Goal: Information Seeking & Learning: Learn about a topic

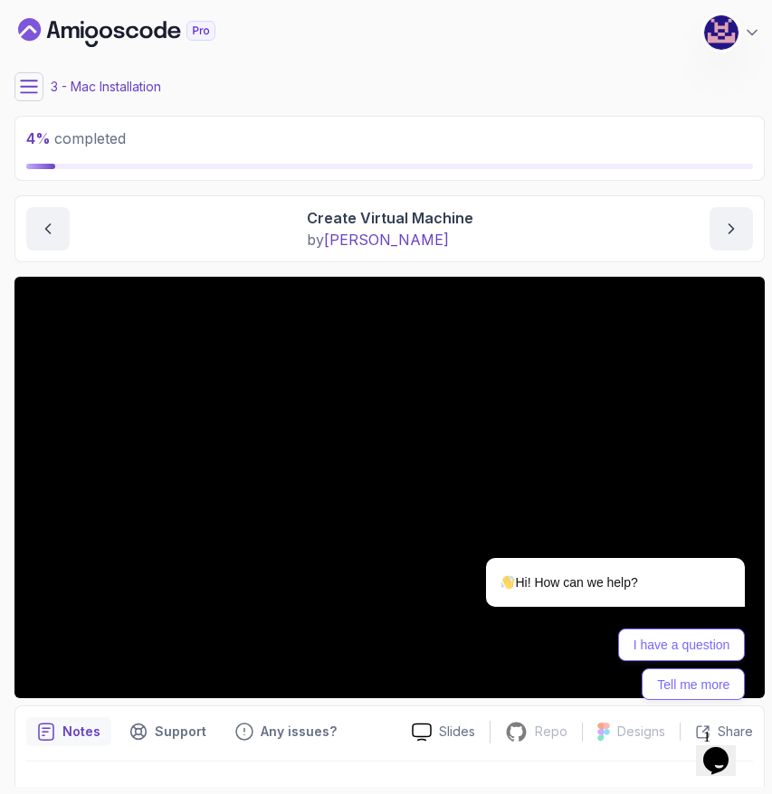
click at [722, 747] on icon "Chat widget" at bounding box center [715, 760] width 25 height 27
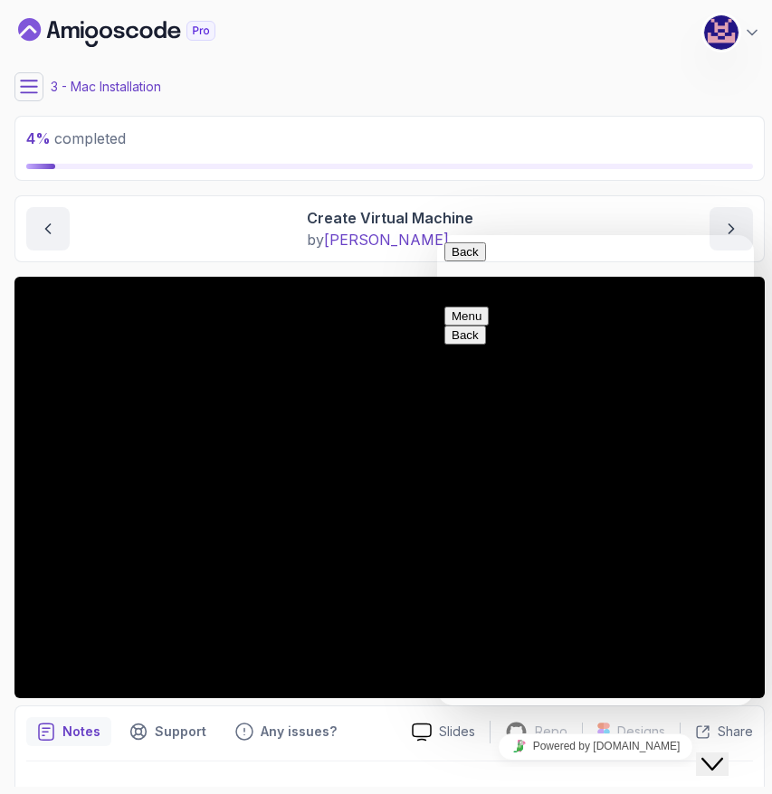
click at [723, 758] on icon "Chat widget" at bounding box center [712, 764] width 22 height 13
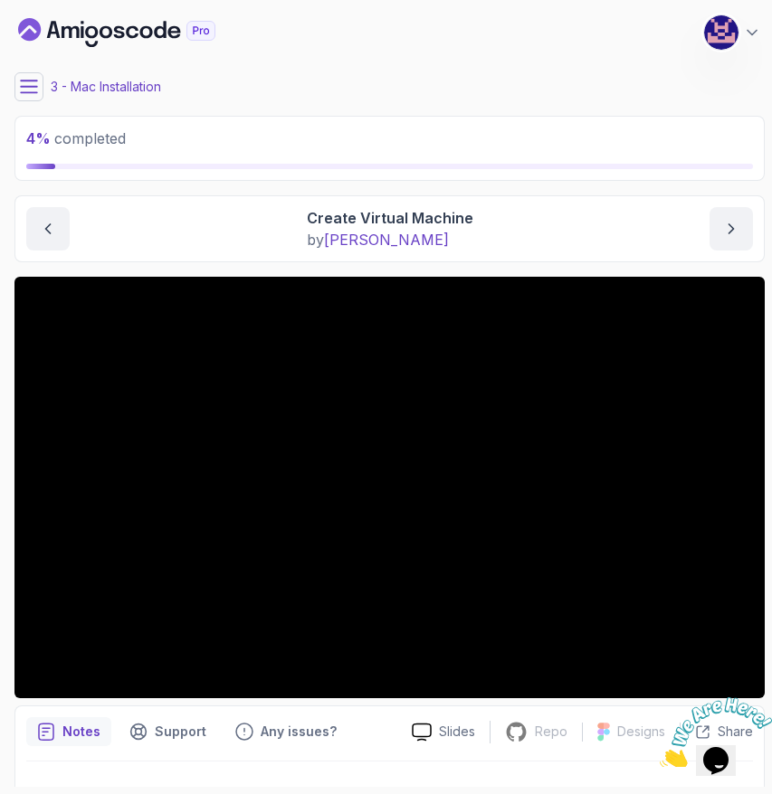
click at [760, 688] on icon "Close" at bounding box center [760, 689] width 16 height 16
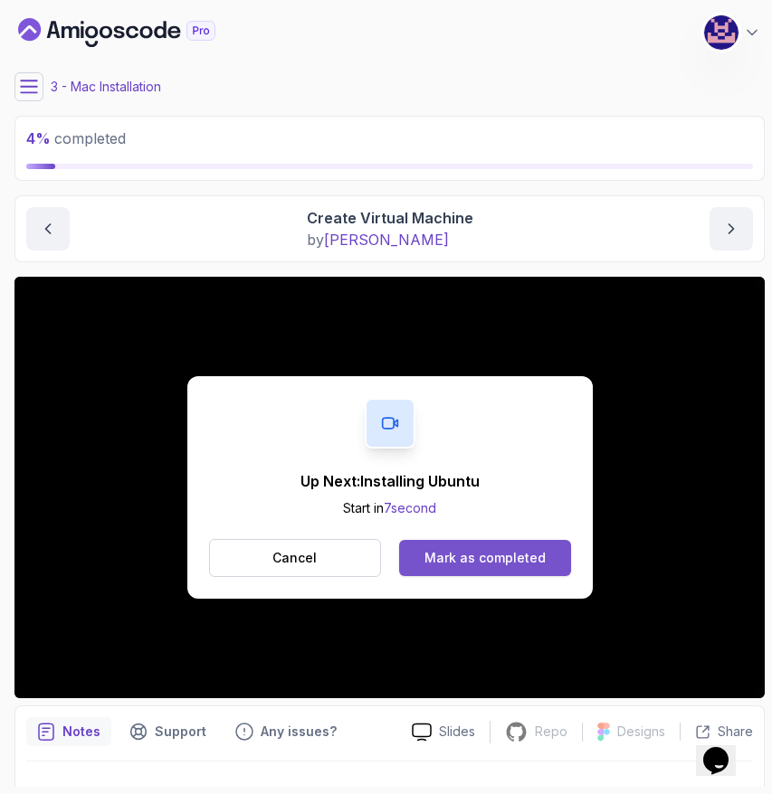
click at [476, 563] on div "Mark as completed" at bounding box center [484, 558] width 121 height 18
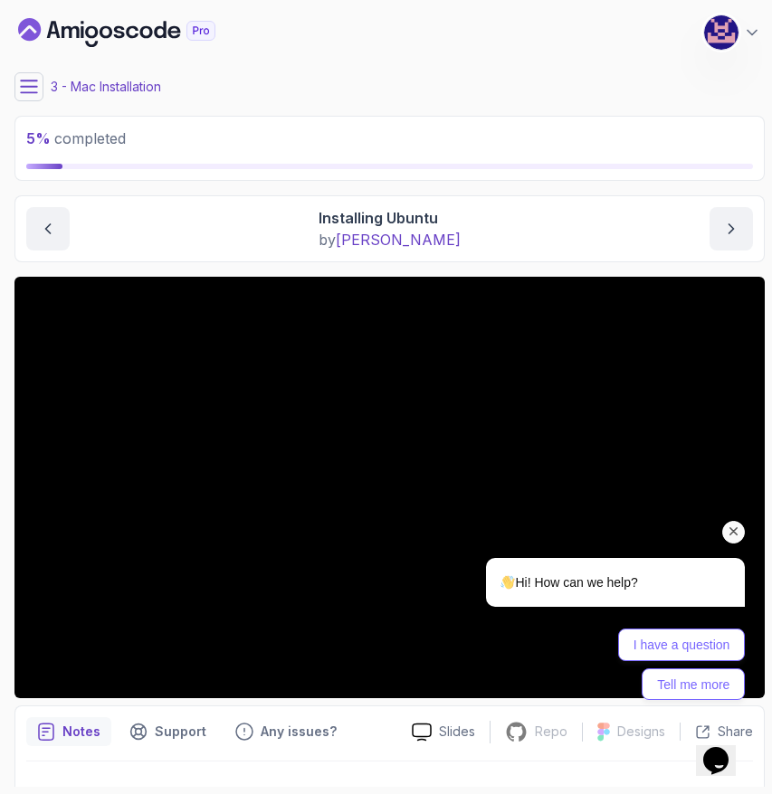
click at [733, 533] on icon "Chat attention grabber" at bounding box center [734, 532] width 16 height 16
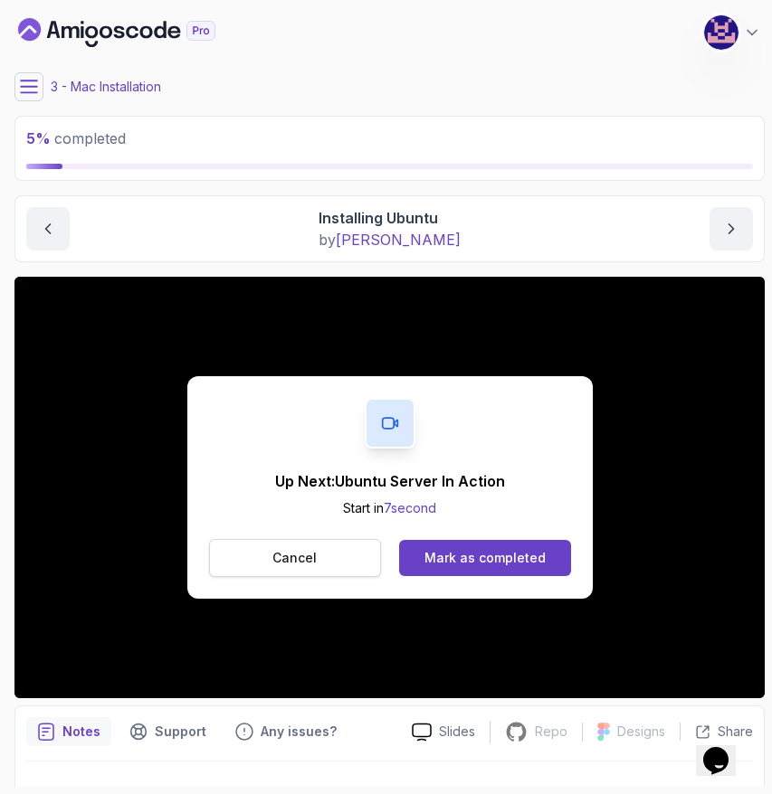
click at [288, 560] on p "Cancel" at bounding box center [294, 558] width 44 height 18
click at [43, 678] on div "Up Next: Ubuntu Server In Action Start in 10 second Cancel Mark as completed" at bounding box center [389, 488] width 750 height 422
click at [472, 547] on button "Mark as completed" at bounding box center [484, 558] width 171 height 36
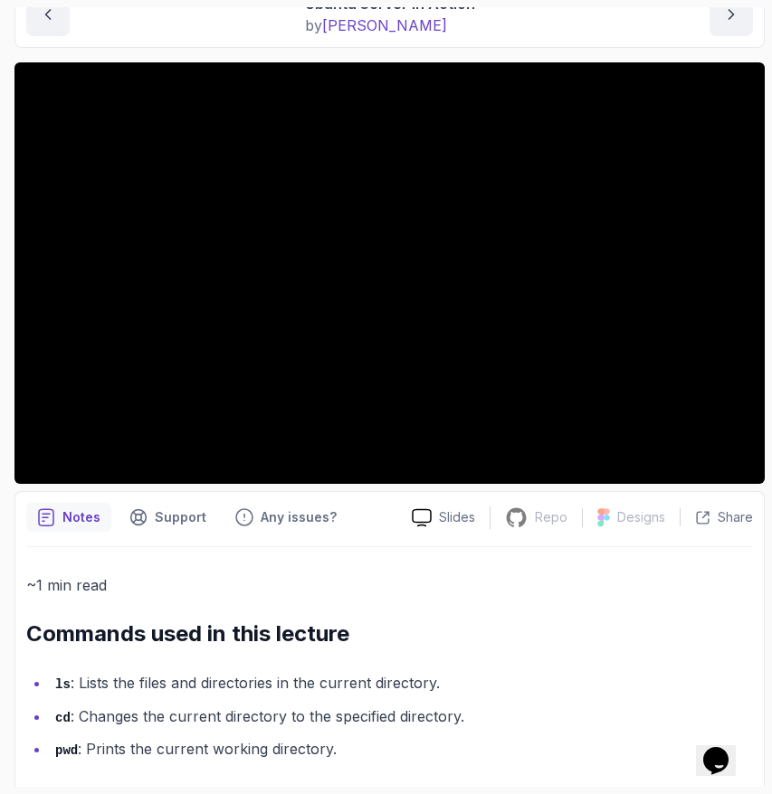
scroll to position [232, 0]
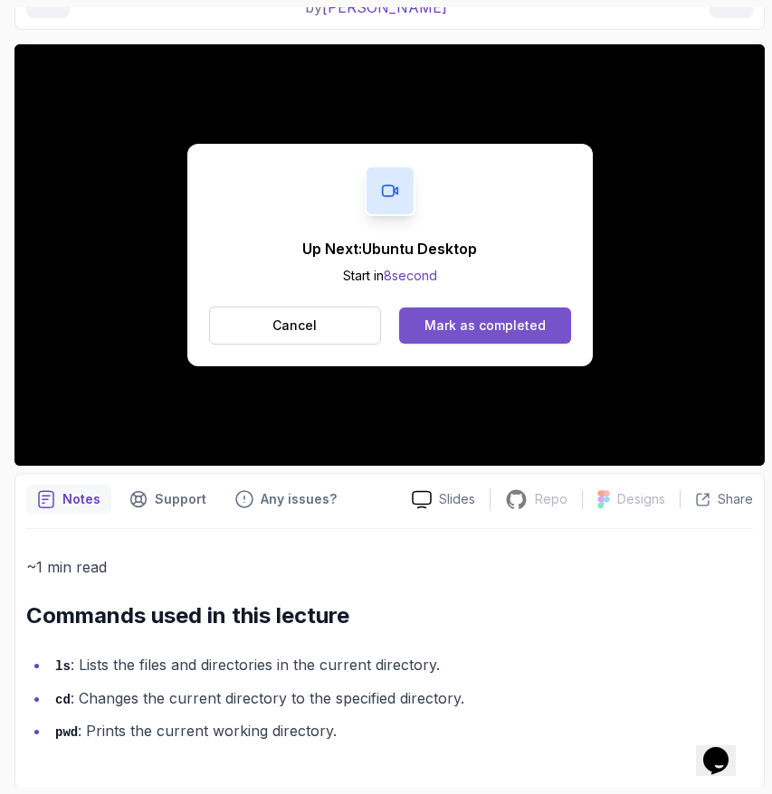
click at [468, 326] on div "Mark as completed" at bounding box center [484, 326] width 121 height 18
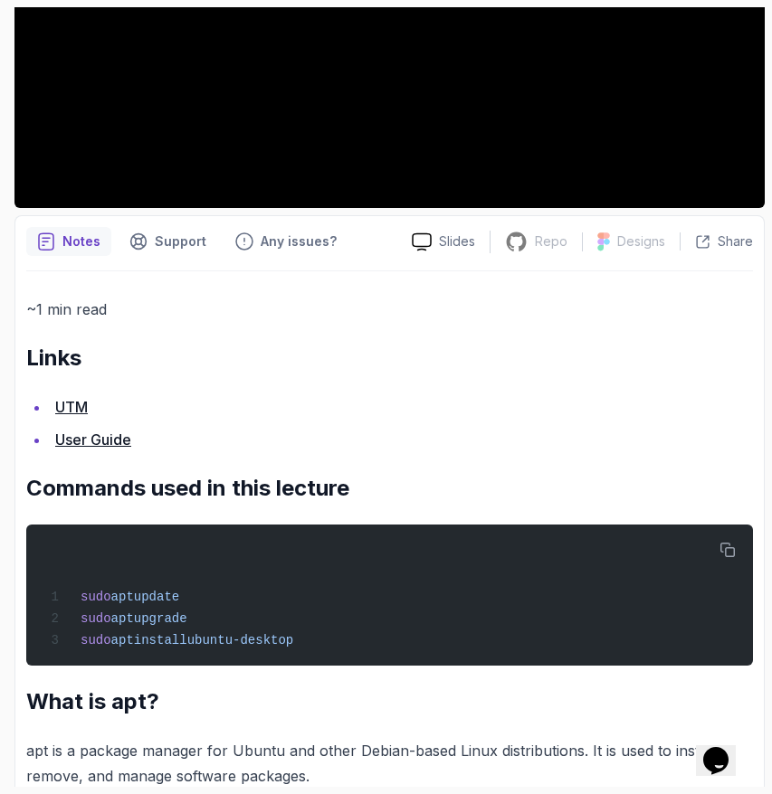
scroll to position [532, 0]
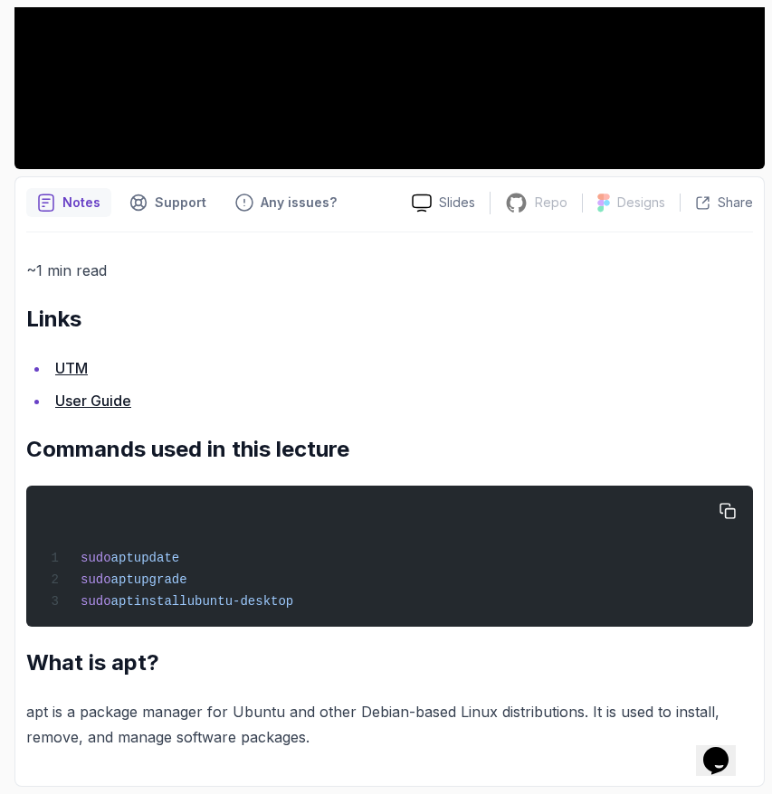
drag, startPoint x: 210, startPoint y: 601, endPoint x: 361, endPoint y: 593, distance: 151.2
click at [362, 593] on div "sudo apt update sudo apt upgrade sudo apt install ubuntu-desktop" at bounding box center [389, 556] width 697 height 119
copy span "ubuntu-desktop"
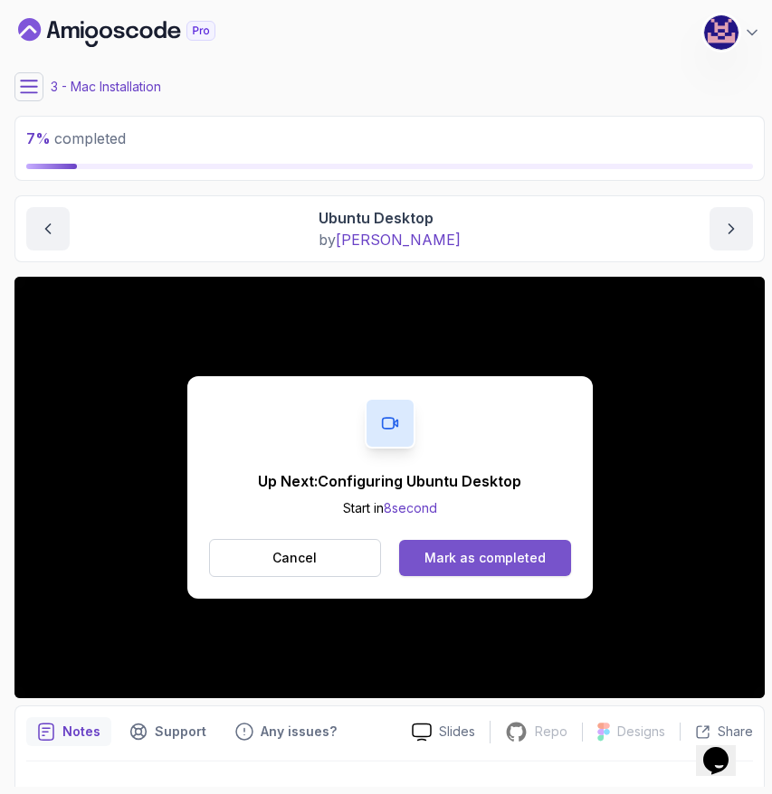
click at [467, 569] on button "Mark as completed" at bounding box center [484, 558] width 171 height 36
click at [517, 559] on div "Mark as completed" at bounding box center [484, 558] width 121 height 18
click at [481, 555] on div "Mark as completed" at bounding box center [484, 558] width 121 height 18
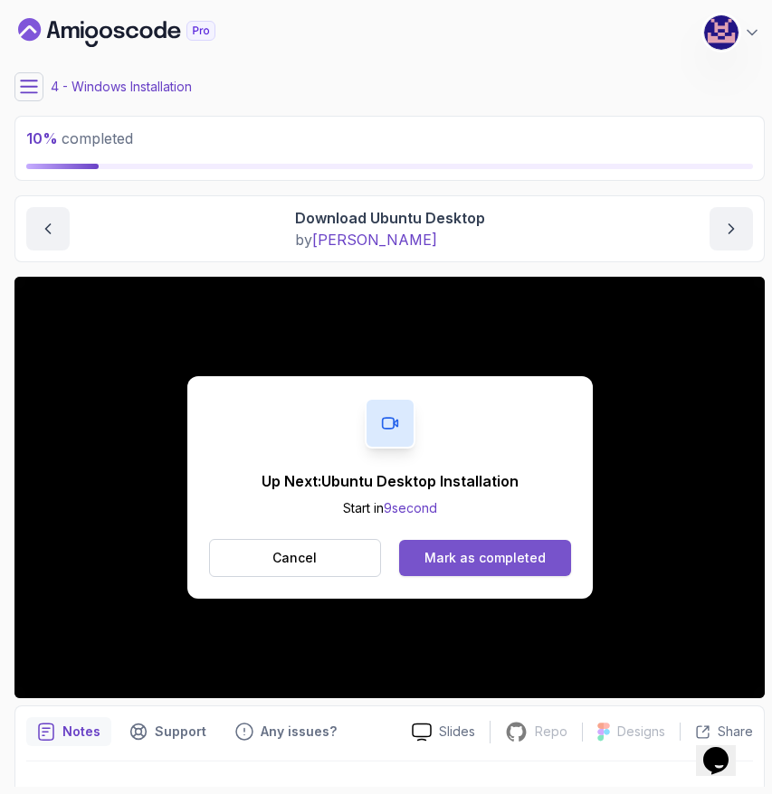
click at [485, 561] on div "Mark as completed" at bounding box center [484, 558] width 121 height 18
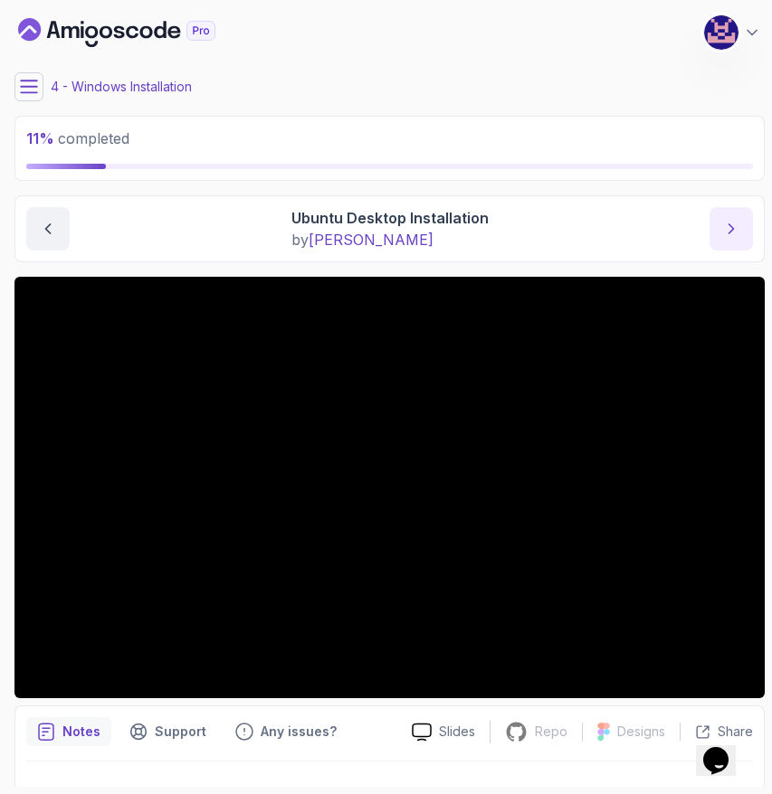
click at [733, 225] on icon "next content" at bounding box center [731, 229] width 18 height 18
click at [733, 226] on icon "next content" at bounding box center [731, 229] width 18 height 18
click at [34, 88] on icon at bounding box center [29, 87] width 18 height 18
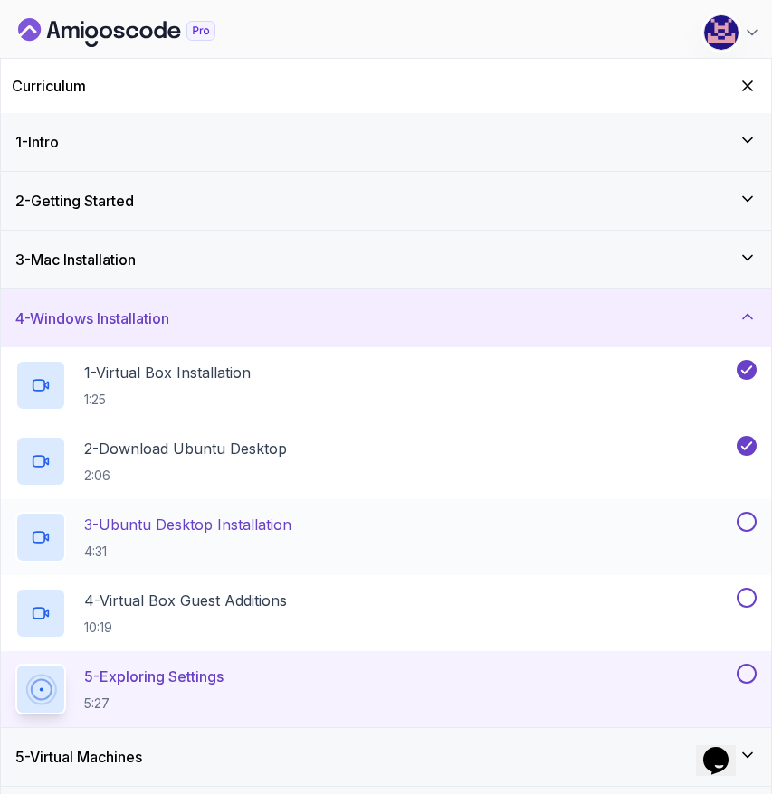
click at [750, 519] on button at bounding box center [746, 522] width 20 height 20
click at [753, 602] on button at bounding box center [746, 598] width 20 height 20
click at [749, 671] on button at bounding box center [746, 674] width 20 height 20
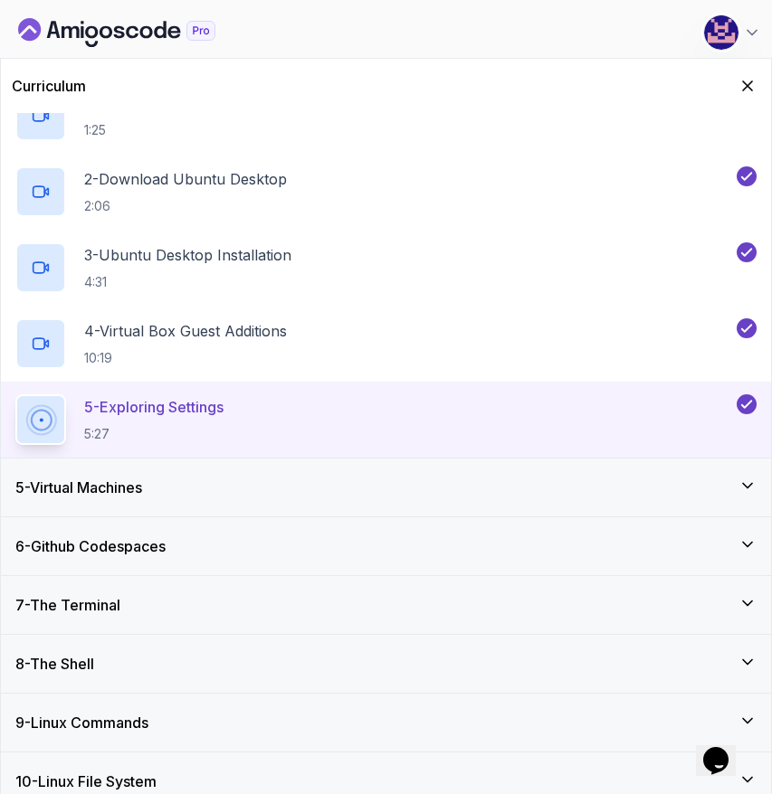
click at [124, 493] on h3 "5 - Virtual Machines" at bounding box center [78, 488] width 127 height 22
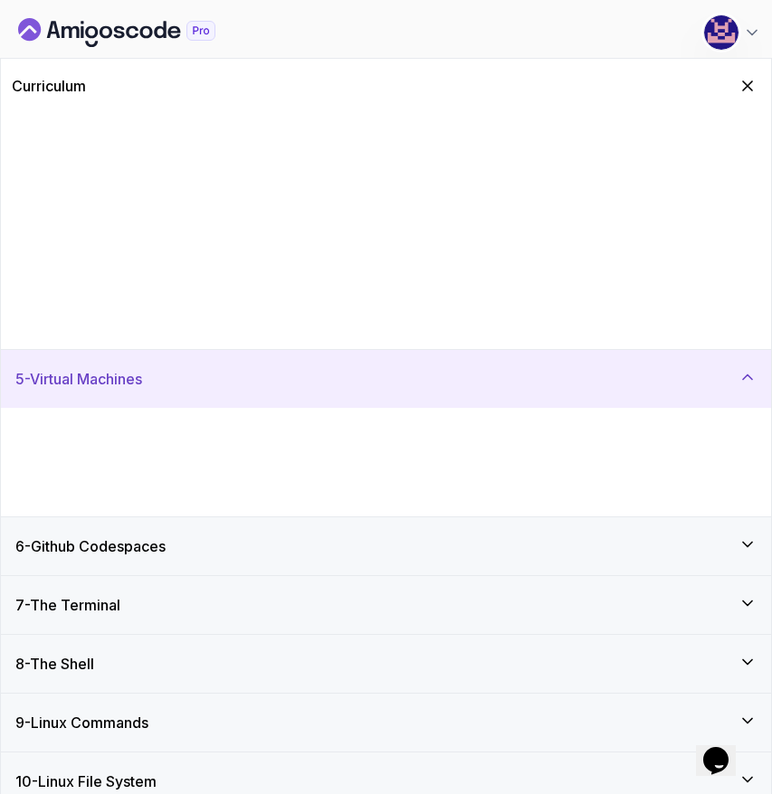
scroll to position [143, 0]
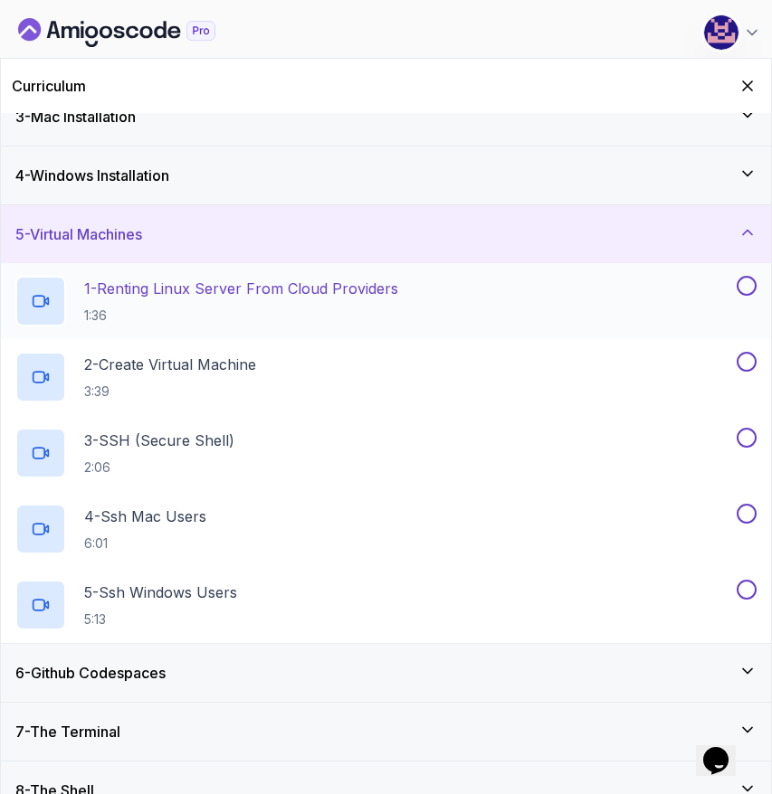
click at [143, 311] on p "1:36" at bounding box center [241, 316] width 314 height 18
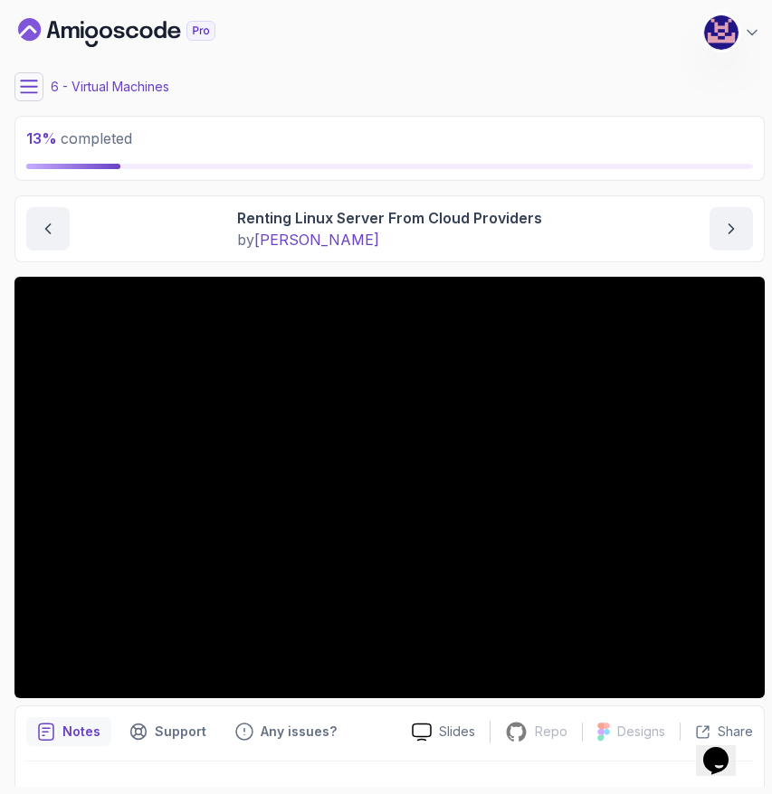
click at [31, 88] on icon at bounding box center [29, 87] width 18 height 18
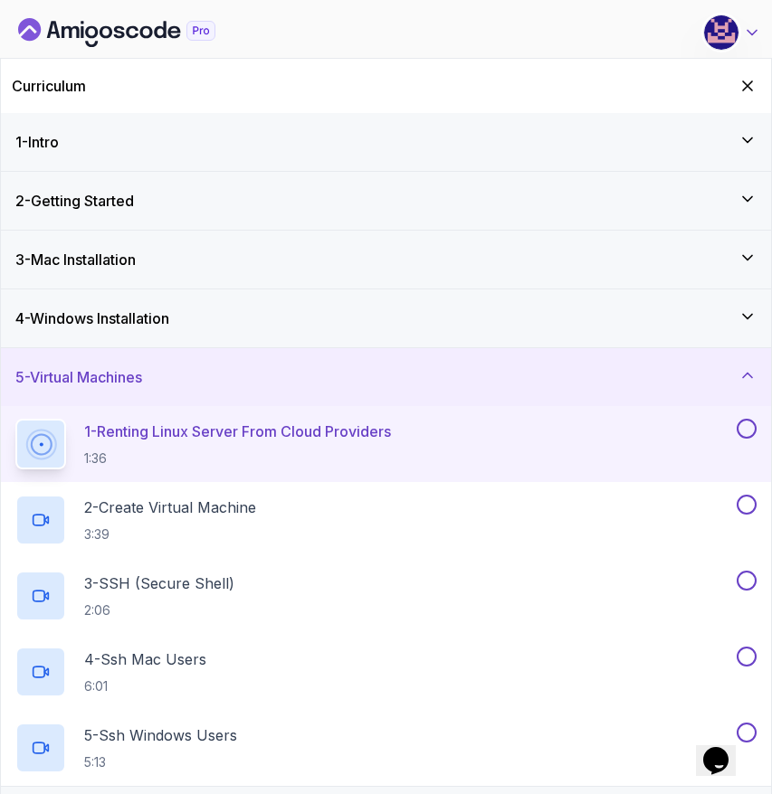
click at [752, 28] on icon at bounding box center [752, 33] width 18 height 18
click at [754, 32] on icon at bounding box center [752, 33] width 18 height 18
click at [746, 81] on icon "Hide Curriculum for mobile" at bounding box center [747, 86] width 20 height 20
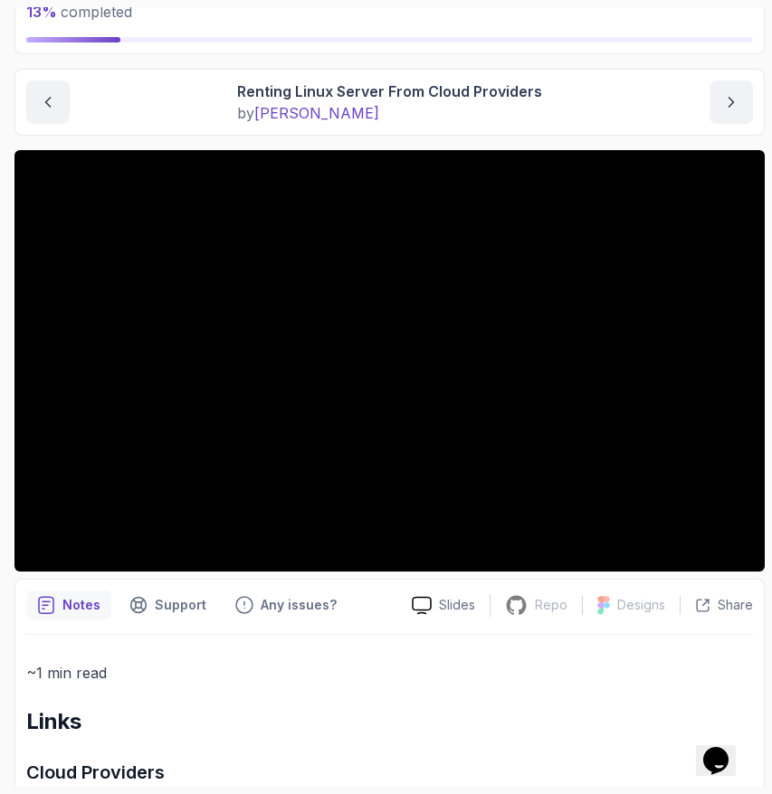
scroll to position [108, 0]
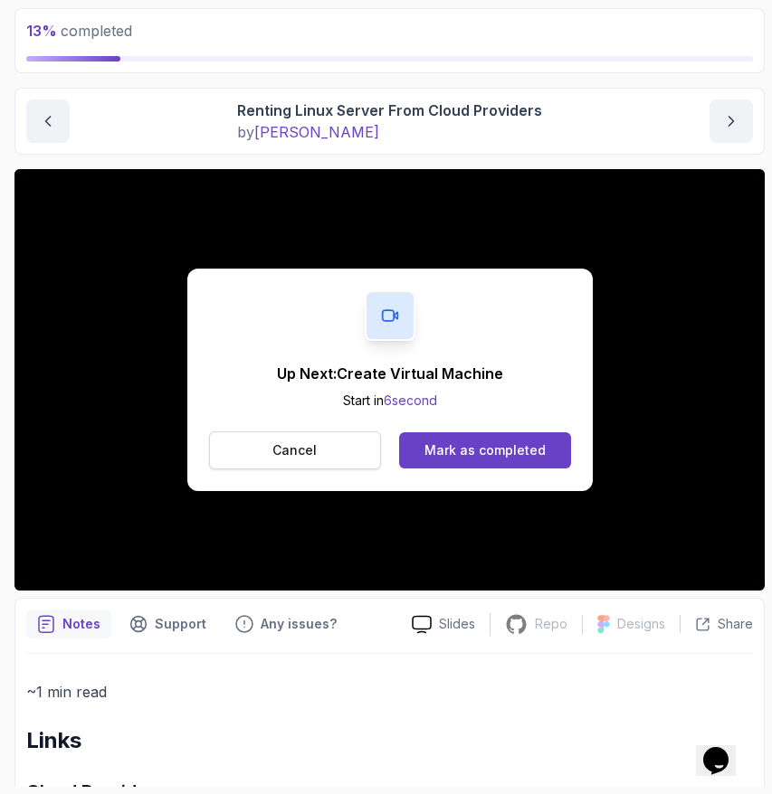
click at [325, 444] on button "Cancel" at bounding box center [295, 451] width 173 height 38
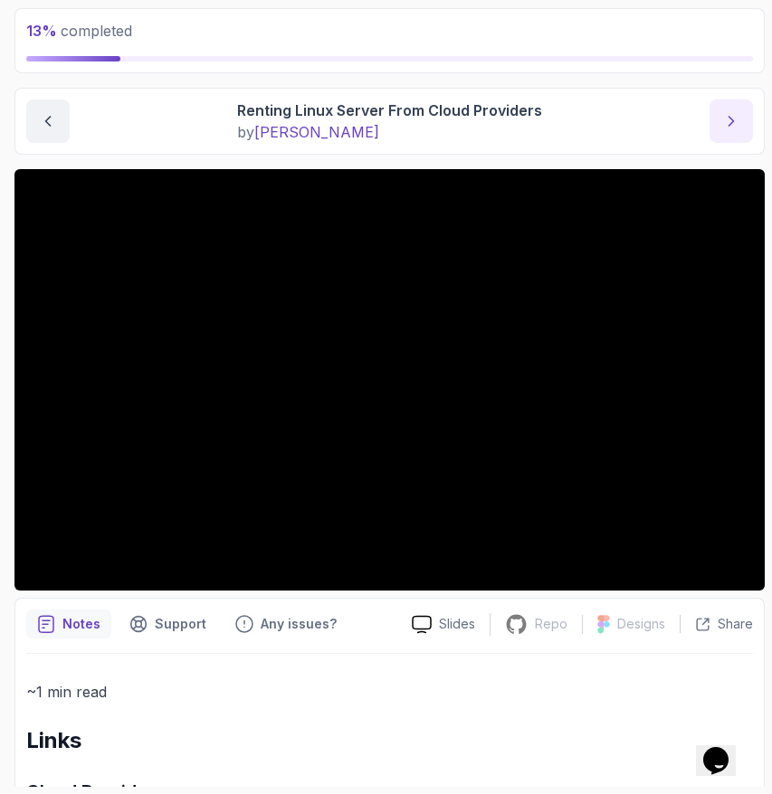
click at [744, 121] on button "next content" at bounding box center [730, 121] width 43 height 43
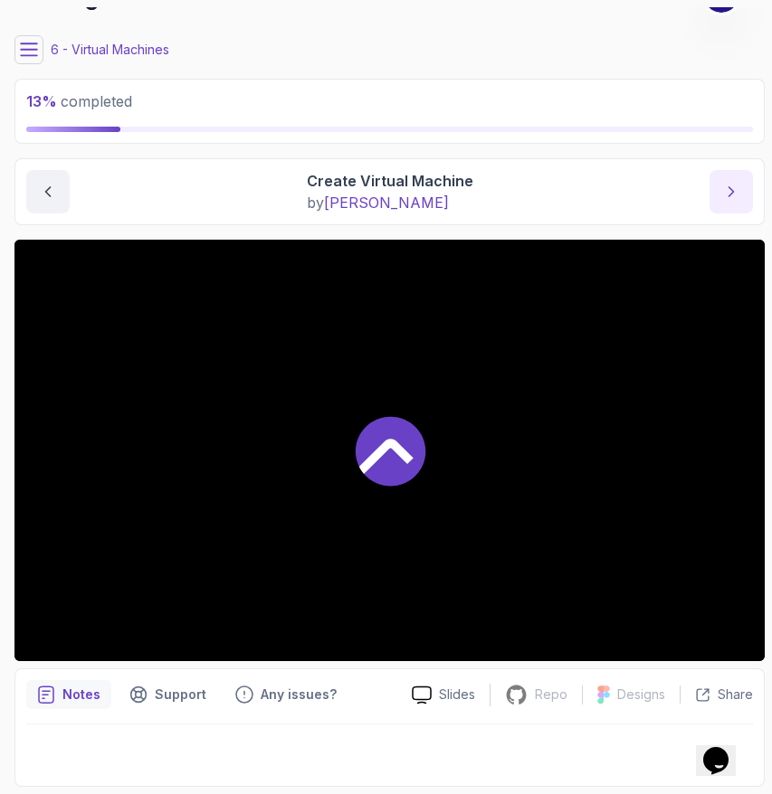
scroll to position [37, 0]
click at [29, 43] on icon at bounding box center [29, 49] width 16 height 12
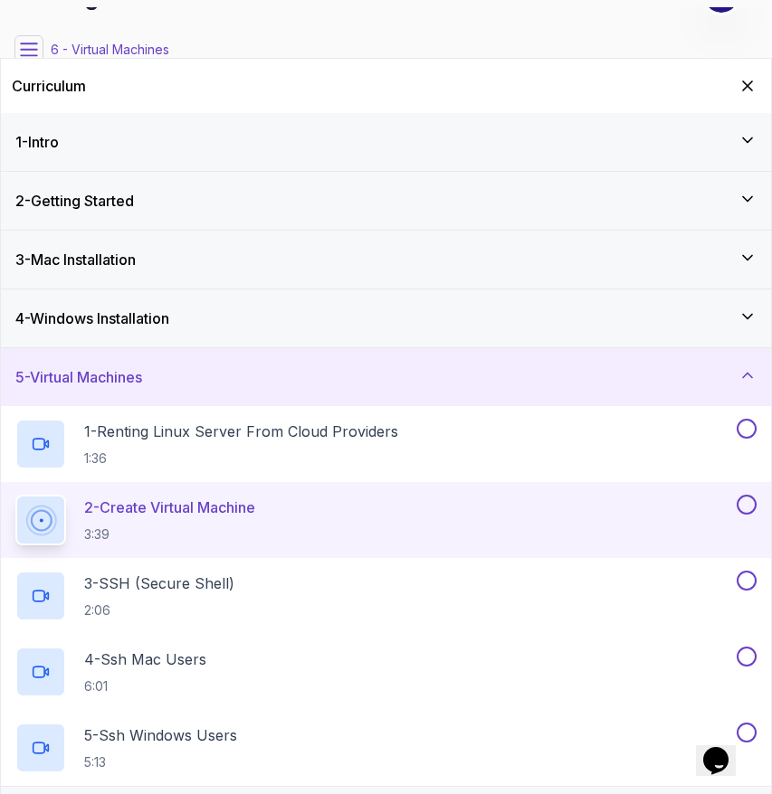
click at [262, 383] on div "5 - Virtual Machines" at bounding box center [385, 377] width 741 height 22
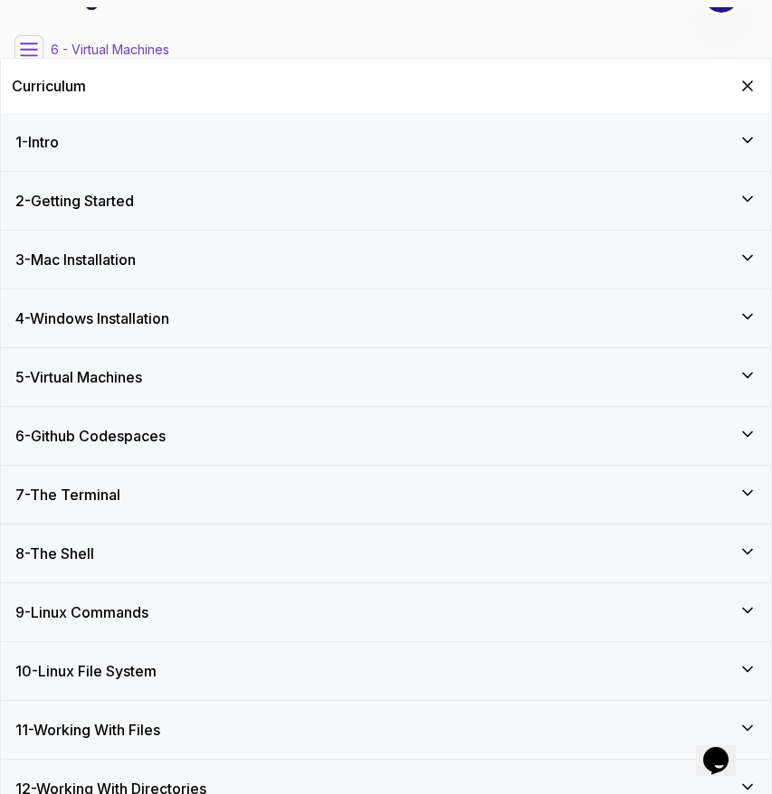
click at [210, 391] on div "5 - Virtual Machines" at bounding box center [386, 377] width 770 height 58
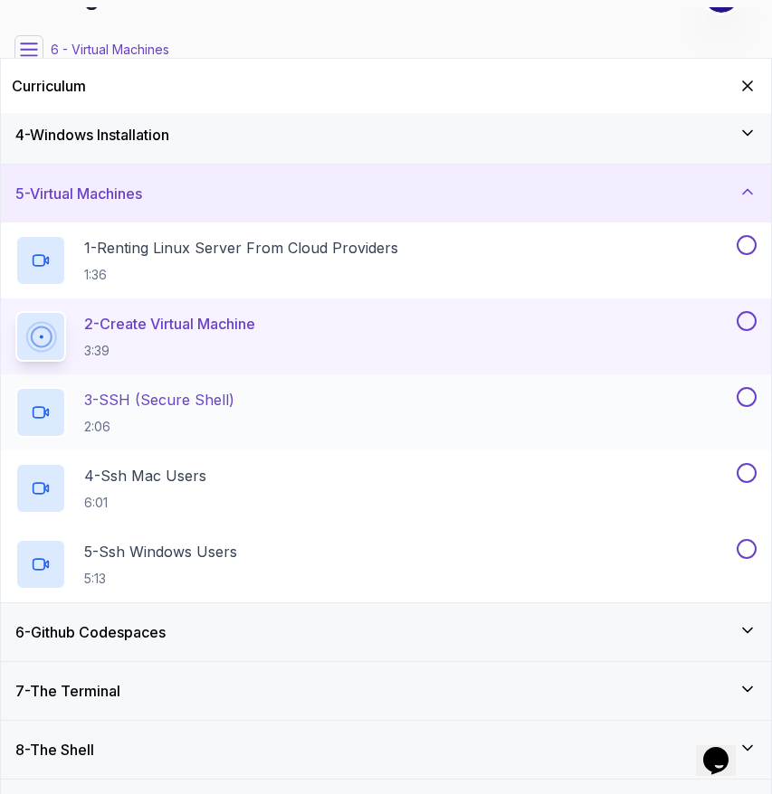
scroll to position [194, 0]
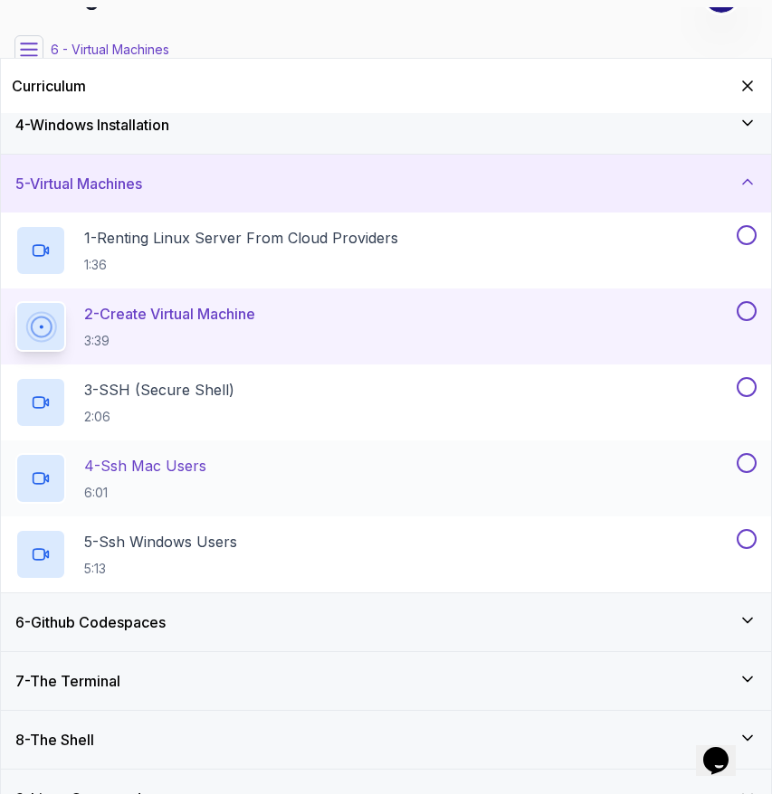
click at [188, 487] on p "6:01" at bounding box center [145, 493] width 122 height 18
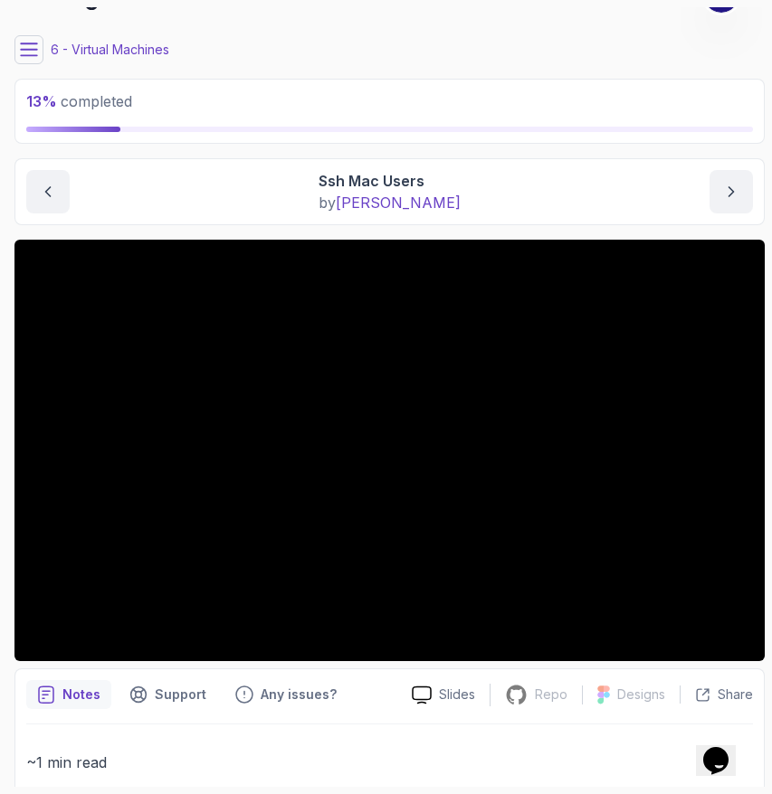
click at [31, 54] on icon at bounding box center [29, 49] width 16 height 12
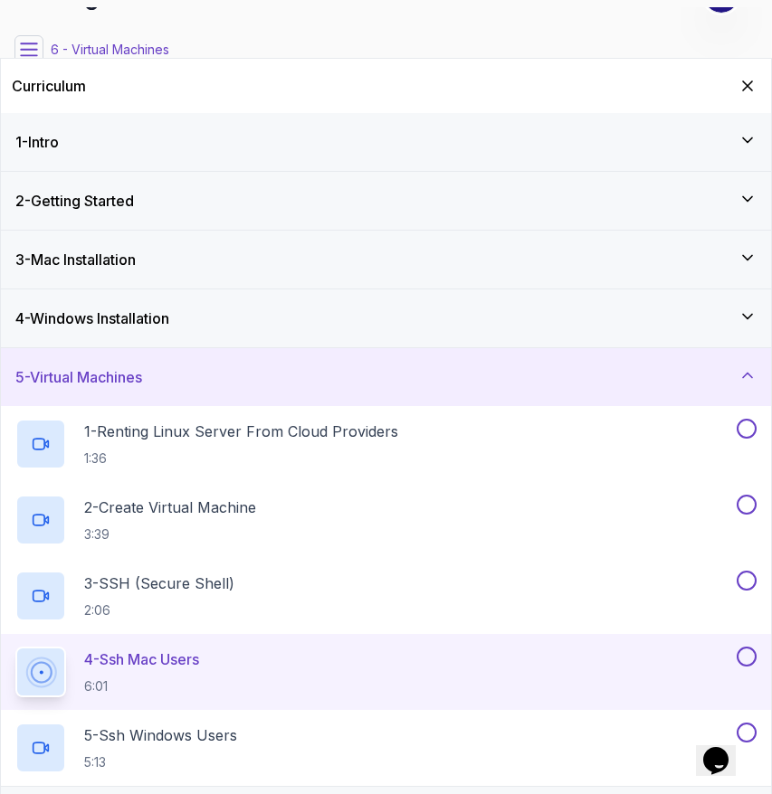
click at [218, 372] on div "5 - Virtual Machines" at bounding box center [385, 377] width 741 height 22
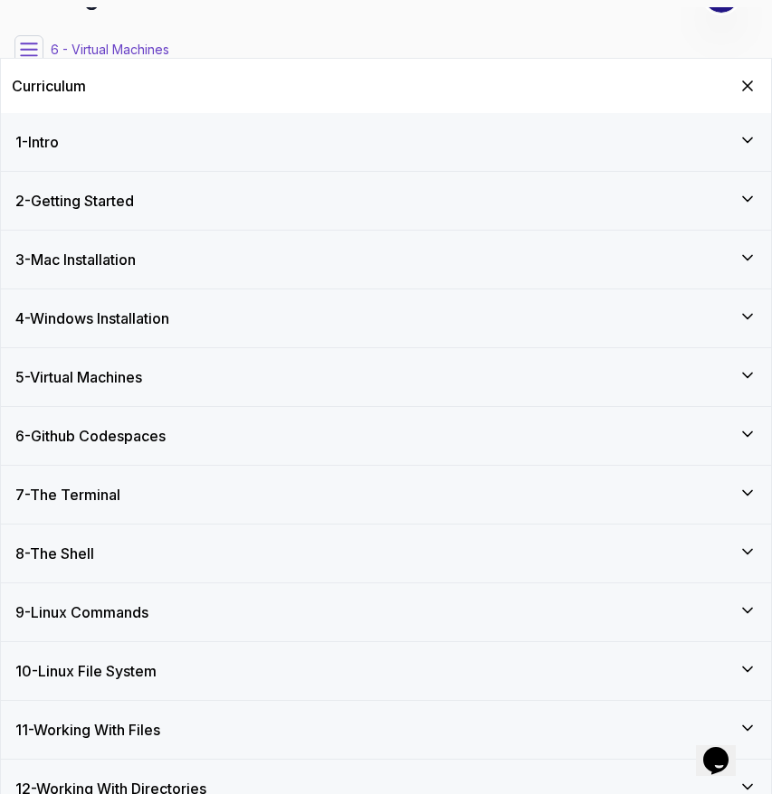
click at [217, 375] on div "5 - Virtual Machines" at bounding box center [385, 377] width 741 height 22
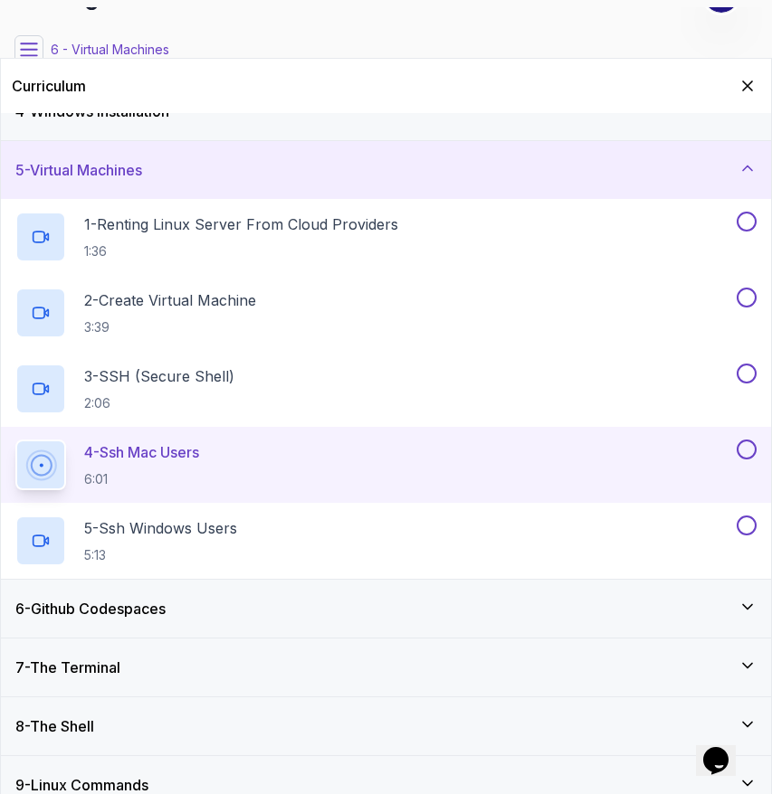
scroll to position [210, 0]
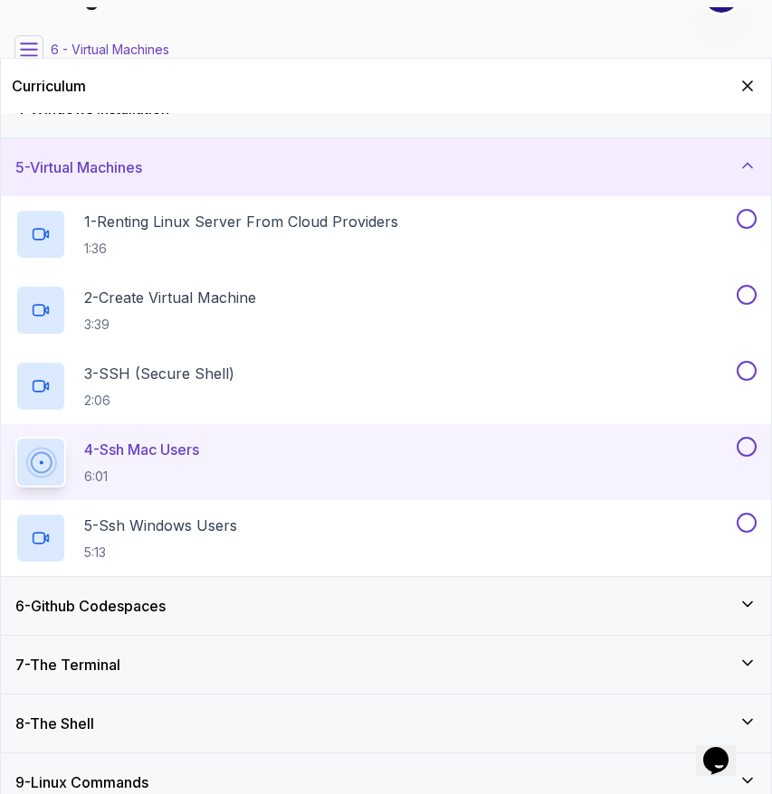
click at [178, 607] on div "6 - Github Codespaces" at bounding box center [385, 606] width 741 height 22
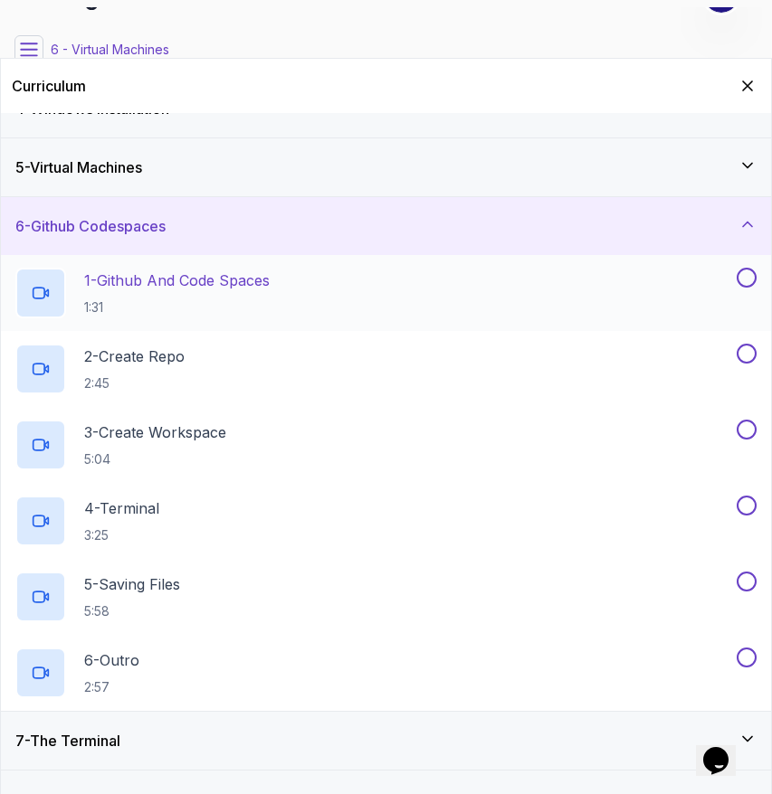
click at [185, 291] on h2 "1 - Github And Code Spaces 1:31" at bounding box center [176, 293] width 185 height 47
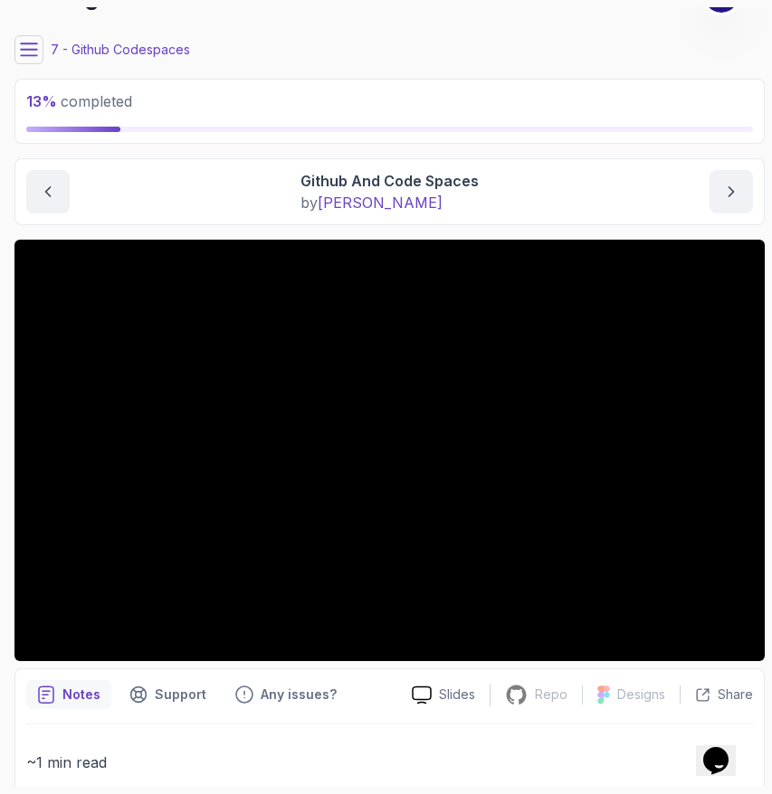
click at [32, 52] on icon at bounding box center [29, 50] width 18 height 18
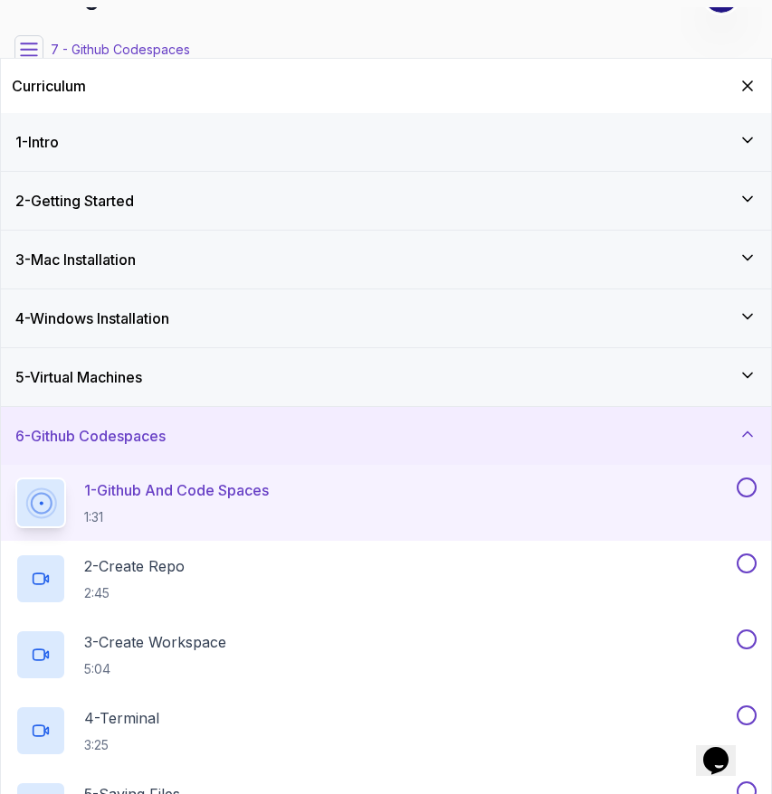
click at [160, 435] on h3 "6 - Github Codespaces" at bounding box center [90, 436] width 150 height 22
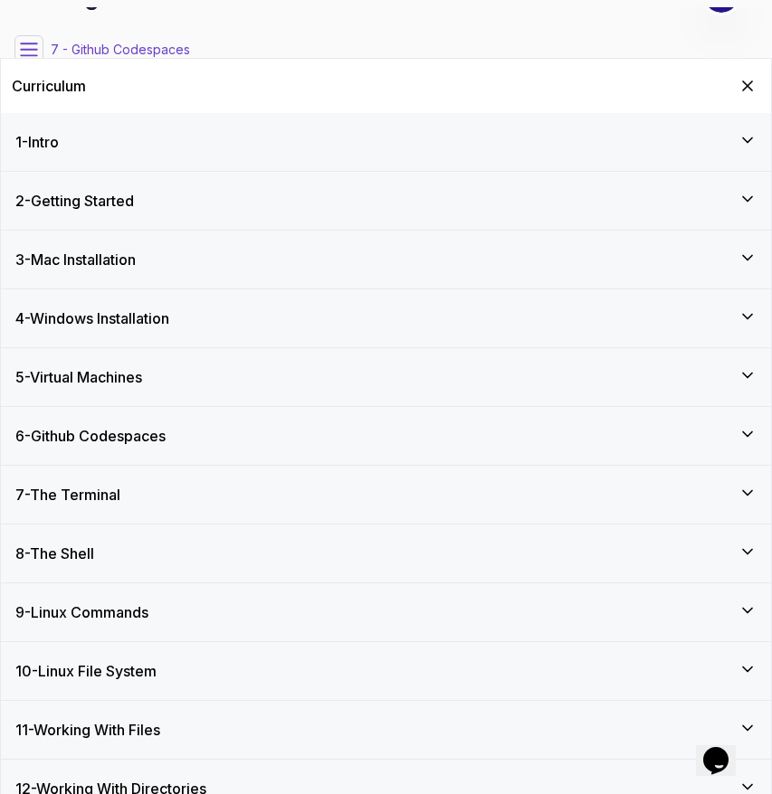
click at [160, 435] on h3 "6 - Github Codespaces" at bounding box center [90, 436] width 150 height 22
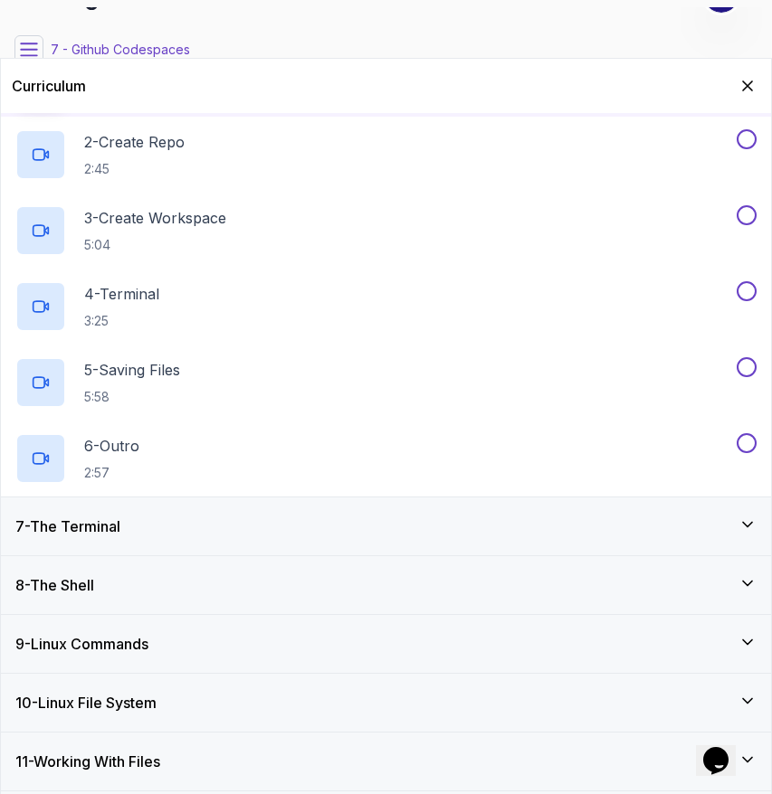
scroll to position [431, 0]
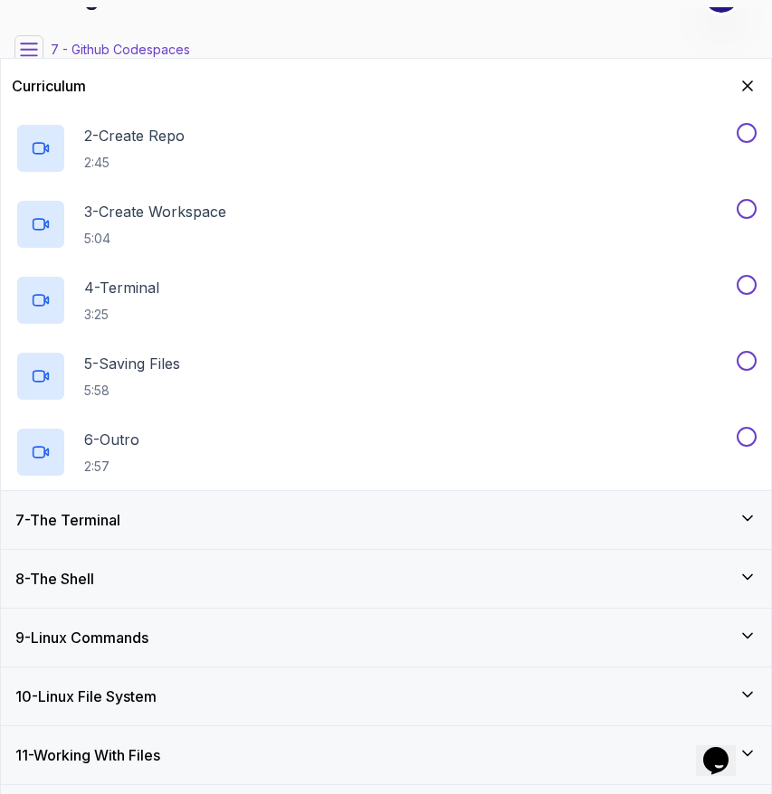
click at [139, 517] on div "7 - The Terminal" at bounding box center [385, 520] width 741 height 22
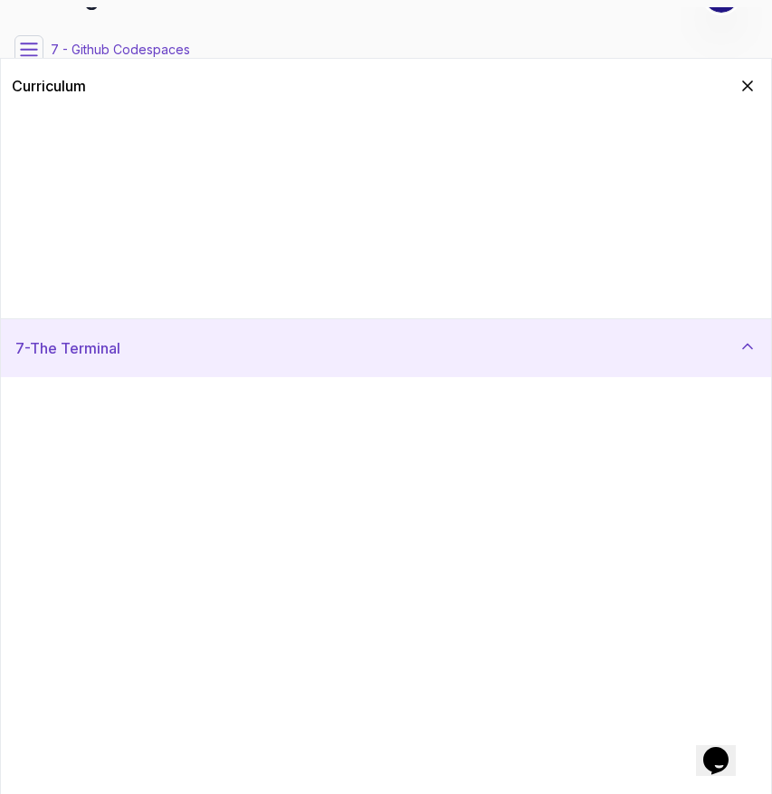
scroll to position [143, 0]
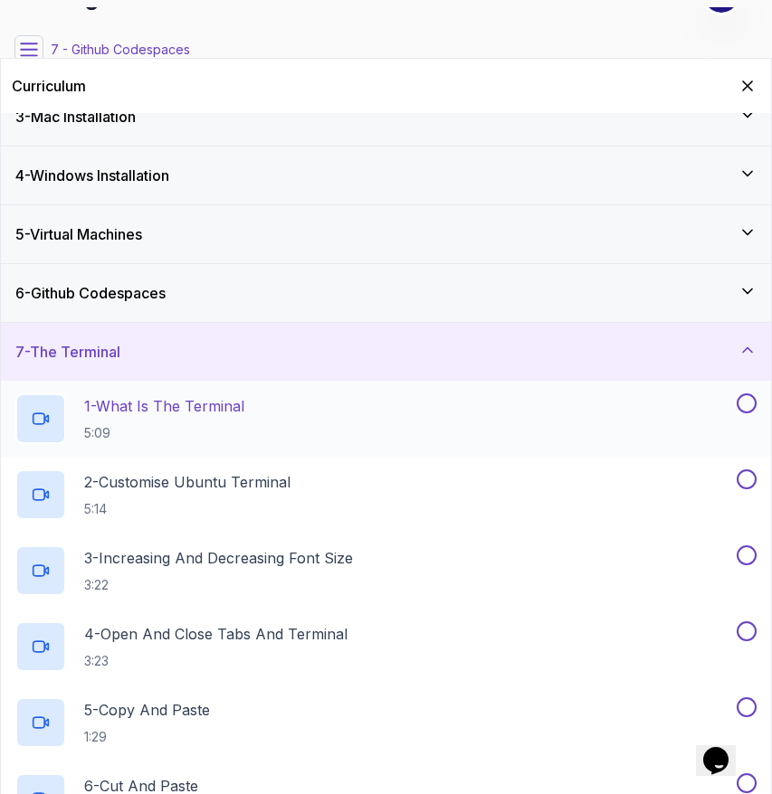
click at [129, 407] on p "1 - What Is The Terminal" at bounding box center [164, 406] width 160 height 22
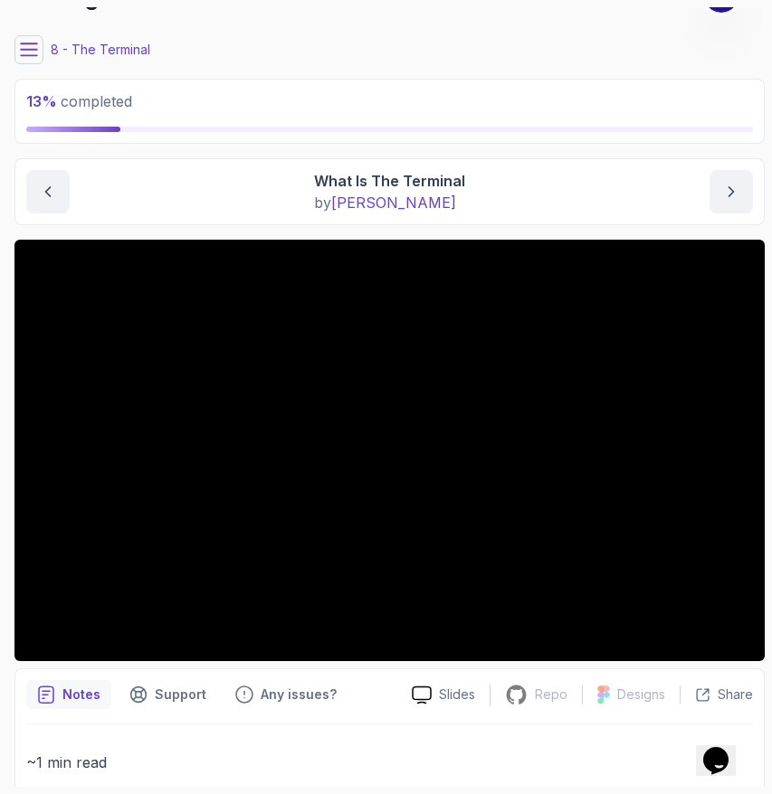
click at [29, 49] on icon at bounding box center [29, 49] width 16 height 12
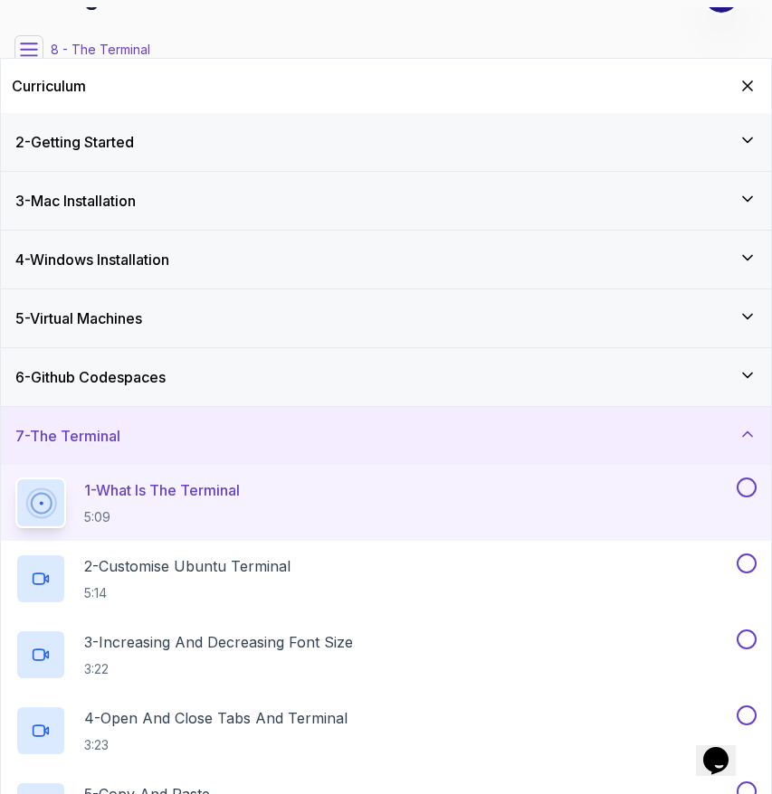
scroll to position [30, 0]
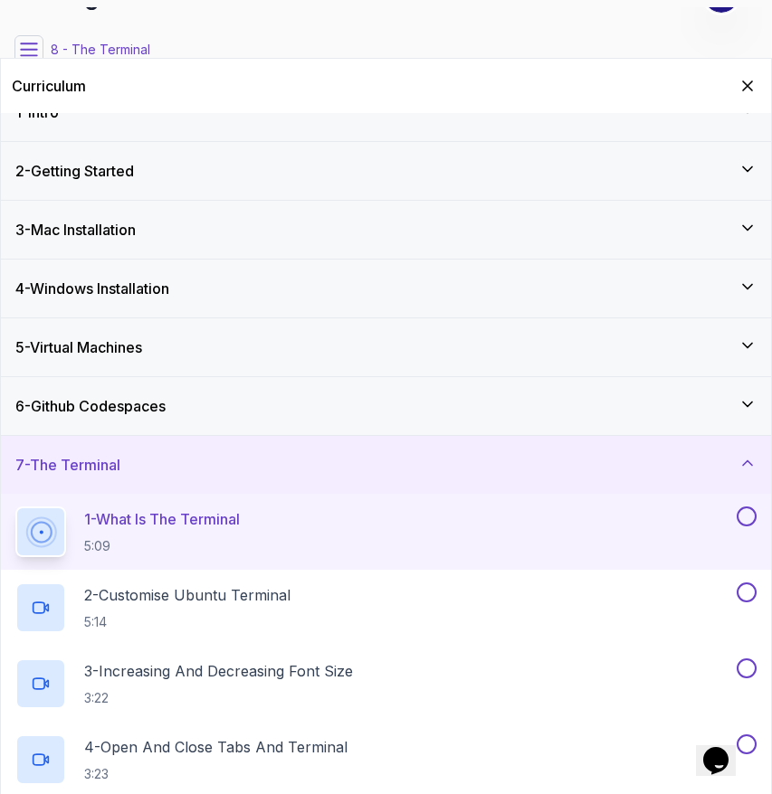
click at [166, 403] on h3 "6 - Github Codespaces" at bounding box center [90, 406] width 150 height 22
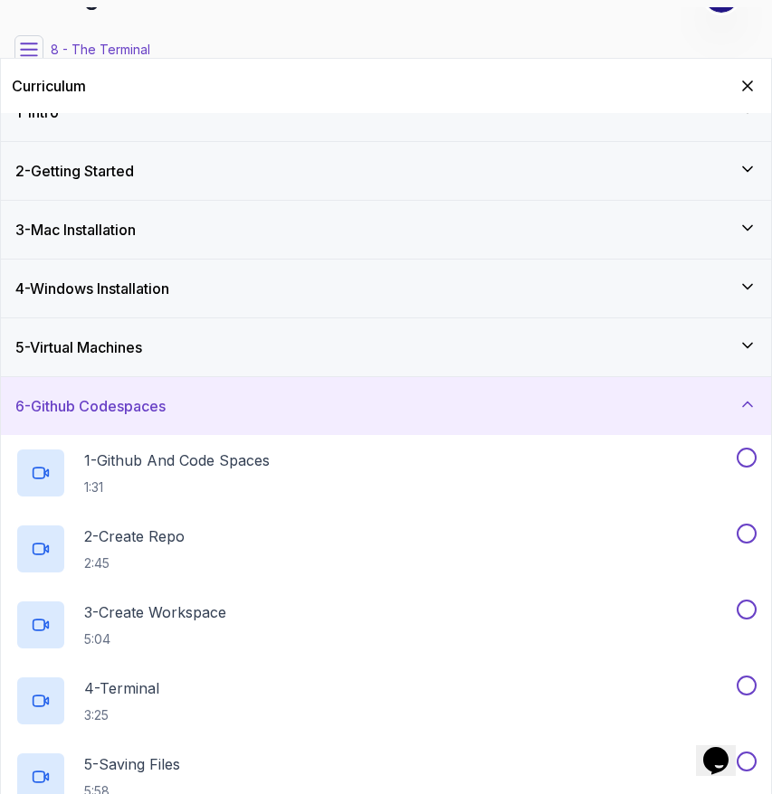
click at [162, 353] on div "5 - Virtual Machines" at bounding box center [385, 348] width 741 height 22
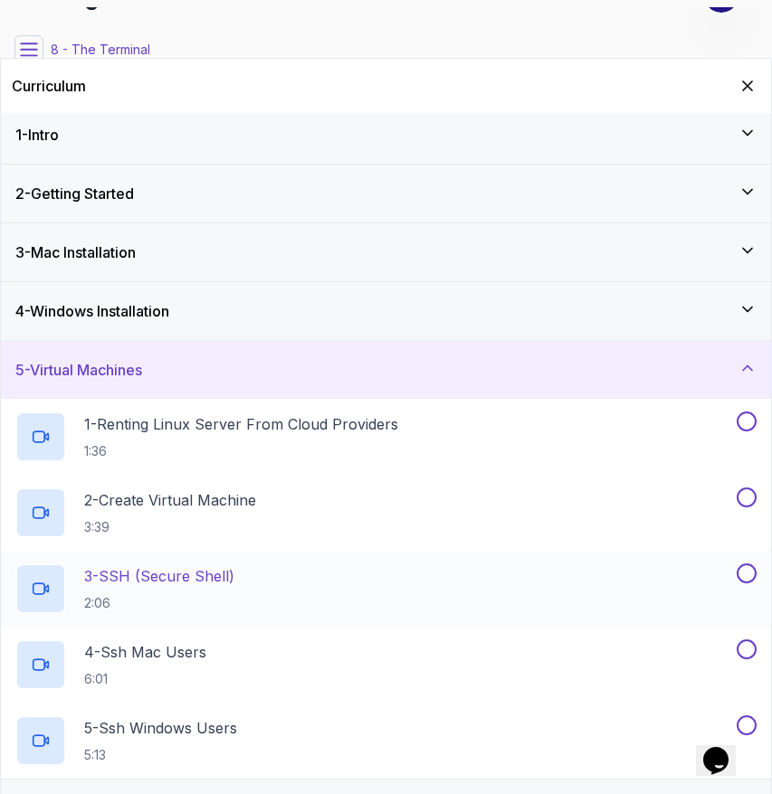
scroll to position [4, 0]
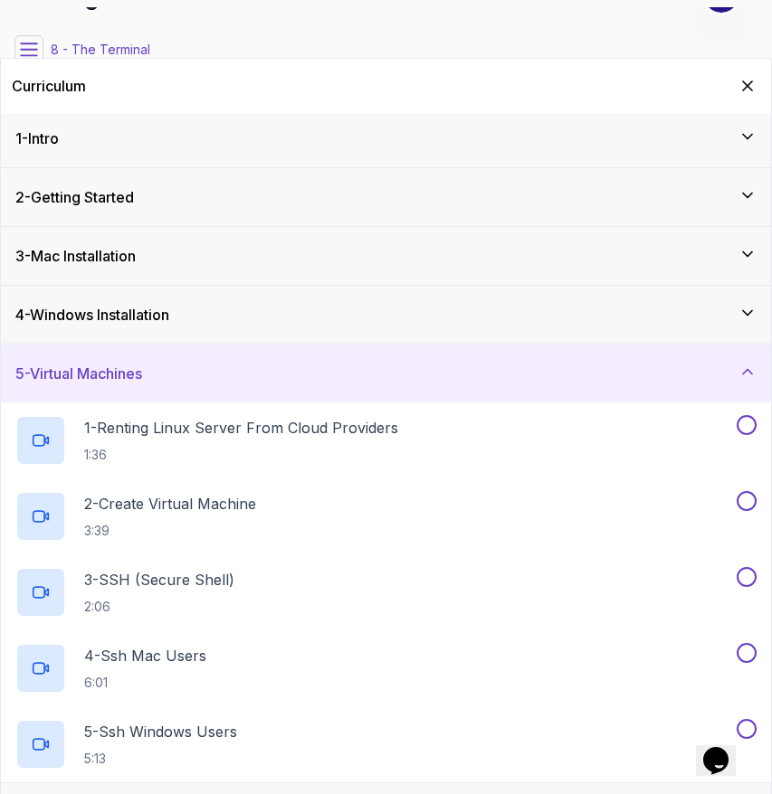
click at [125, 377] on h3 "5 - Virtual Machines" at bounding box center [78, 374] width 127 height 22
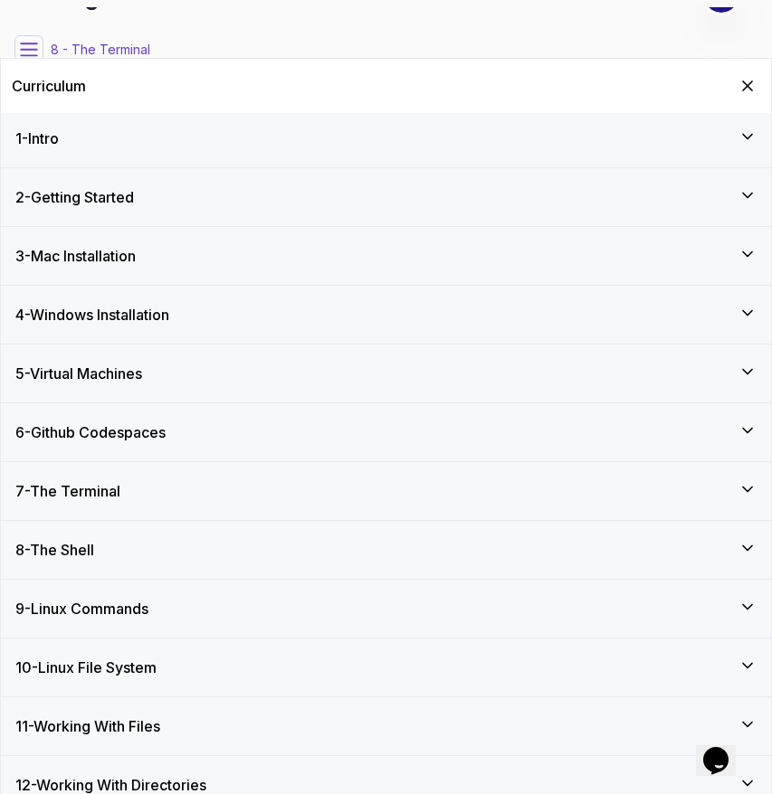
click at [120, 308] on h3 "4 - Windows Installation" at bounding box center [92, 315] width 154 height 22
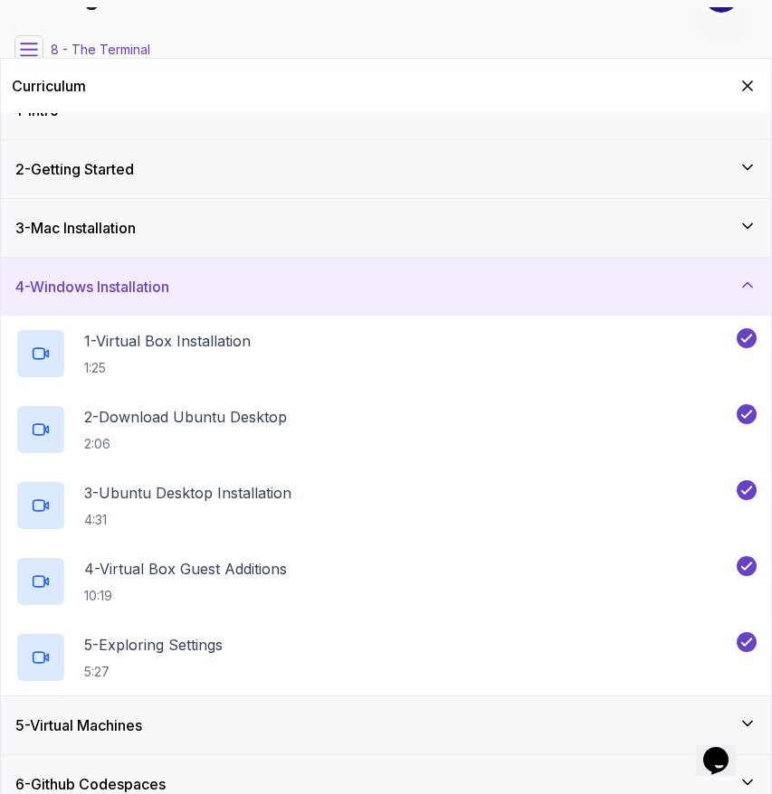
scroll to position [31, 0]
click at [116, 293] on h3 "4 - Windows Installation" at bounding box center [92, 288] width 154 height 22
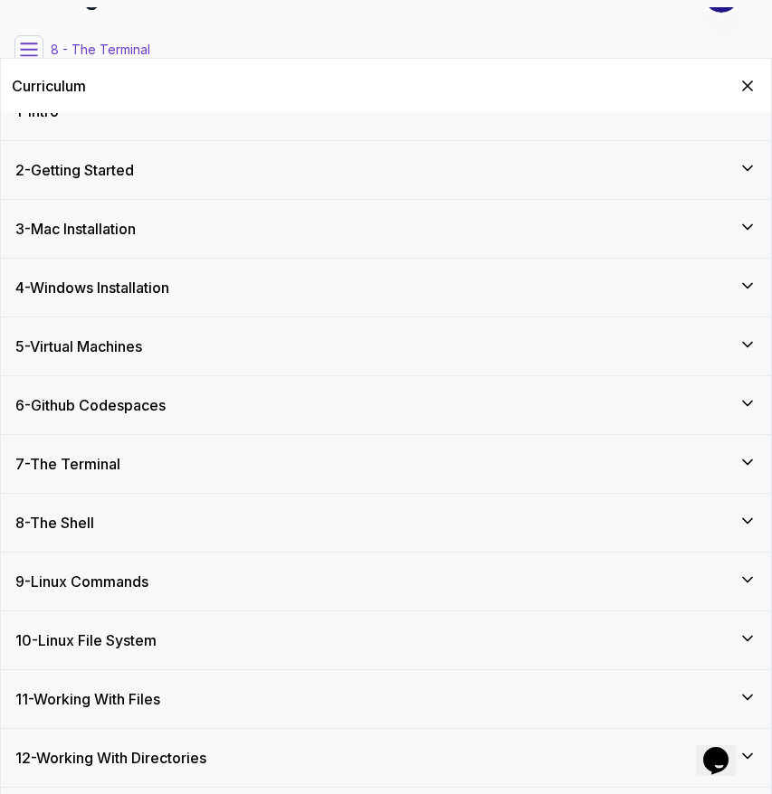
click at [100, 224] on h3 "3 - Mac Installation" at bounding box center [75, 229] width 120 height 22
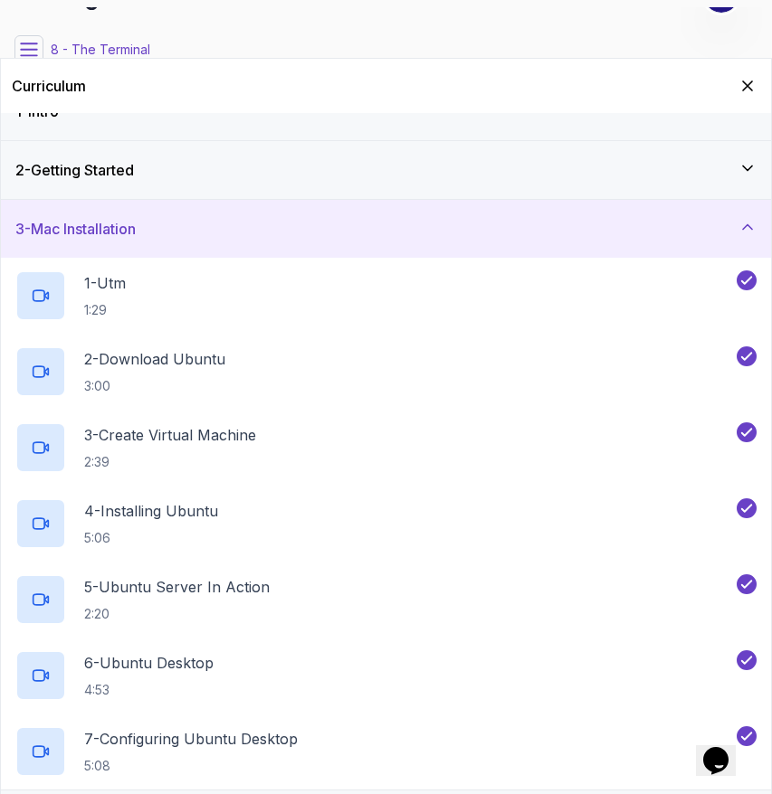
click at [136, 221] on h3 "3 - Mac Installation" at bounding box center [75, 229] width 120 height 22
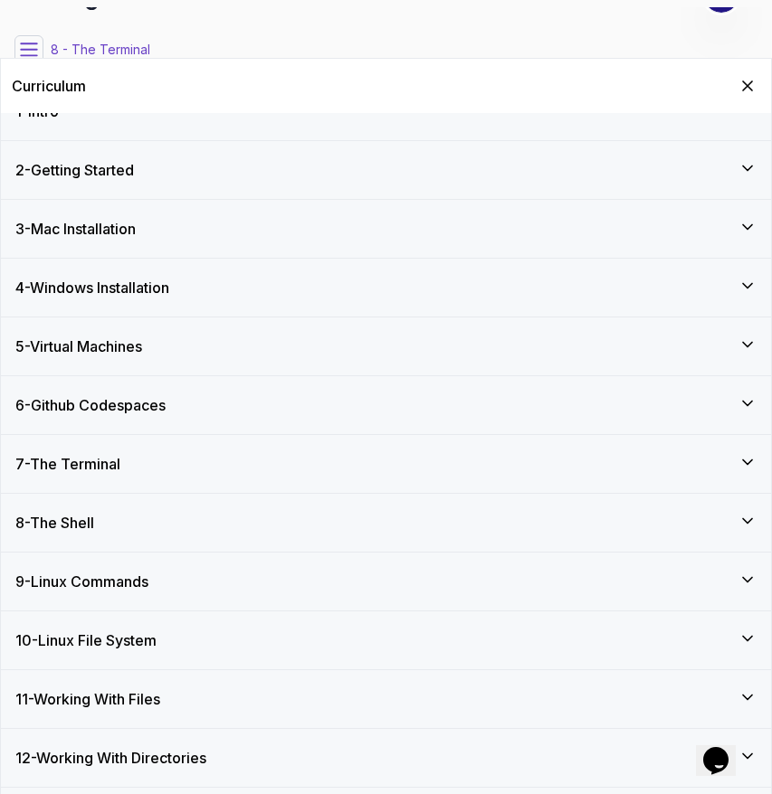
click at [133, 401] on h3 "6 - Github Codespaces" at bounding box center [90, 405] width 150 height 22
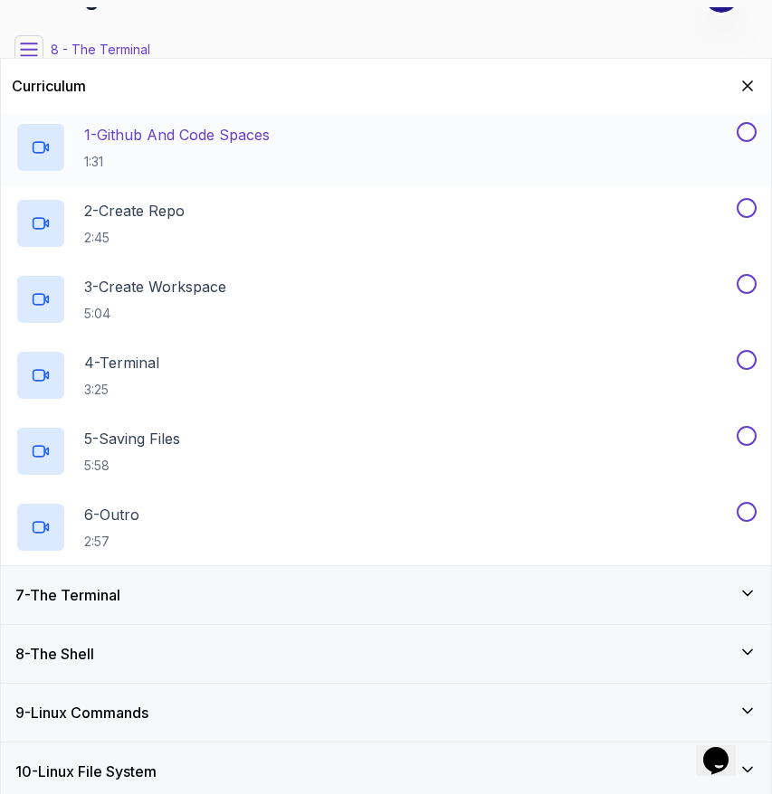
scroll to position [291, 0]
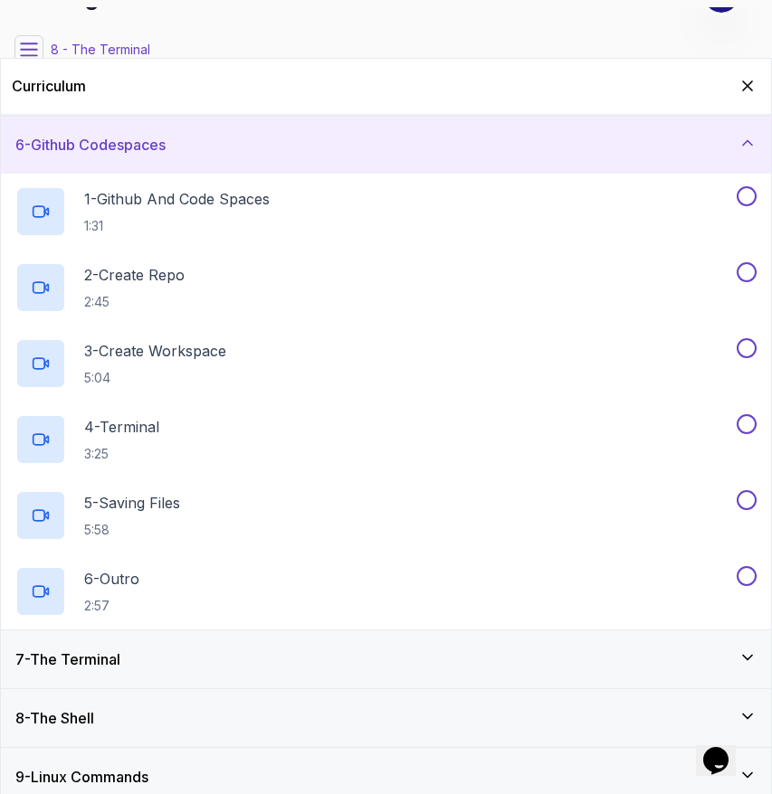
click at [202, 152] on div "6 - Github Codespaces" at bounding box center [385, 145] width 741 height 22
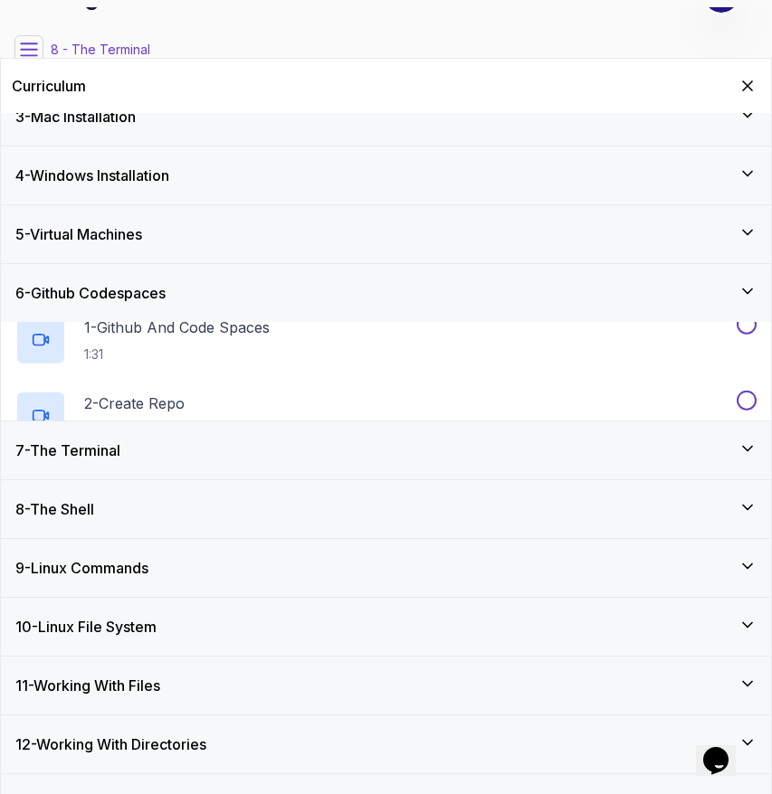
scroll to position [143, 0]
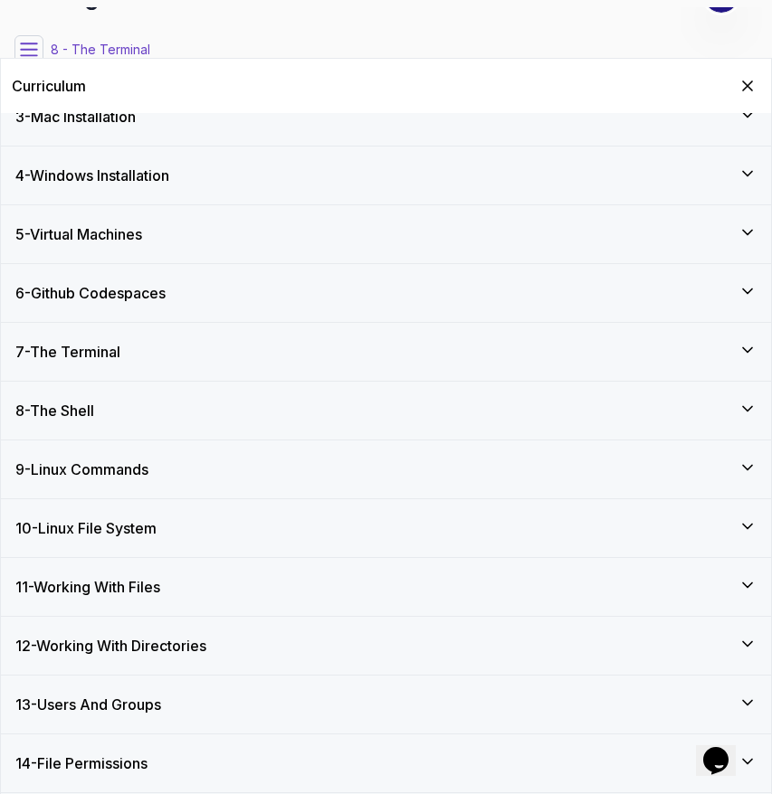
click at [103, 350] on h3 "7 - The Terminal" at bounding box center [67, 352] width 105 height 22
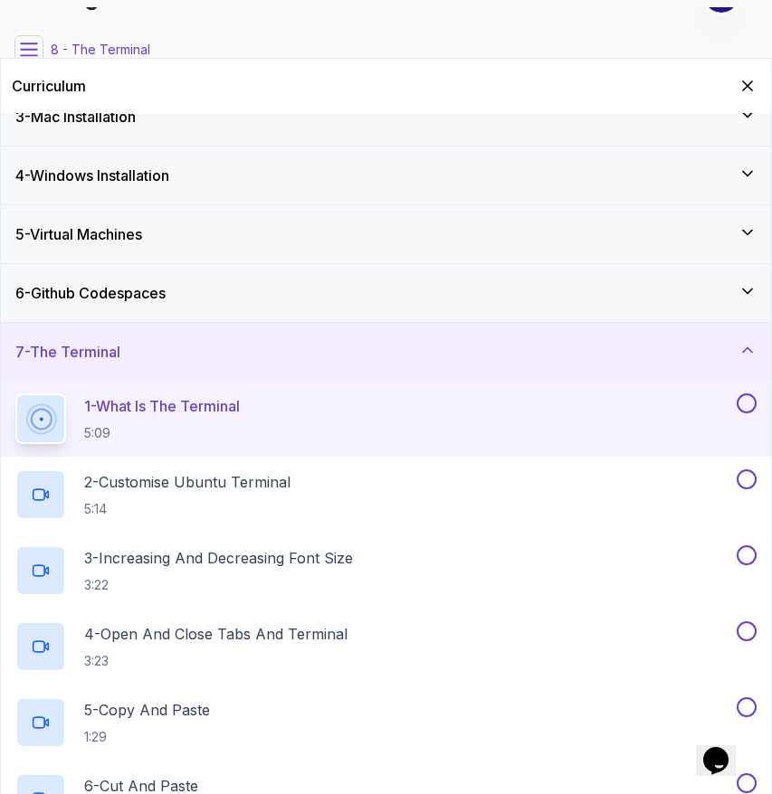
click at [251, 417] on div "1 - What Is The Terminal 5:09" at bounding box center [373, 419] width 717 height 51
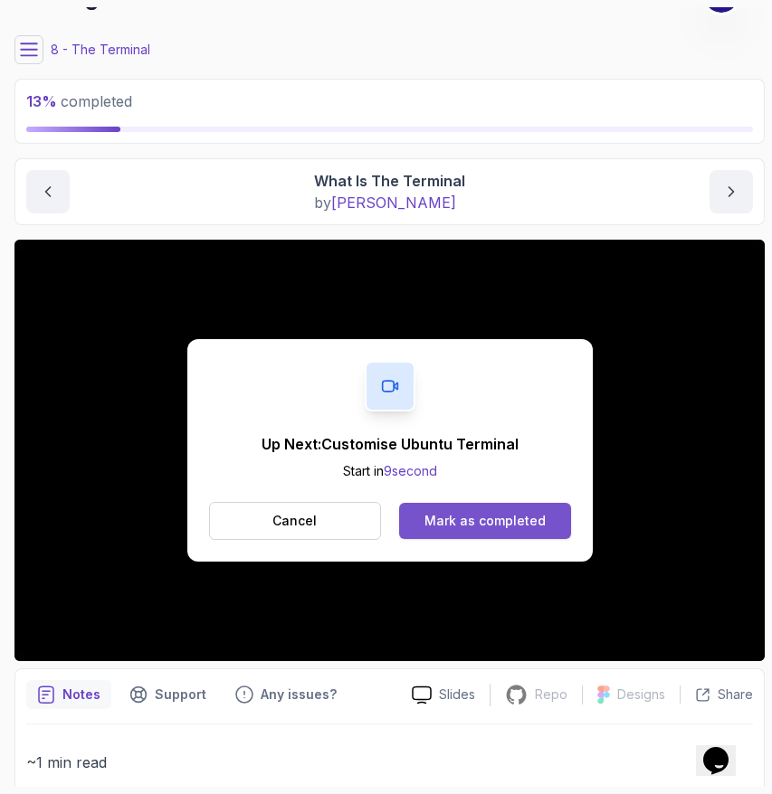
click at [510, 532] on button "Mark as completed" at bounding box center [484, 521] width 171 height 36
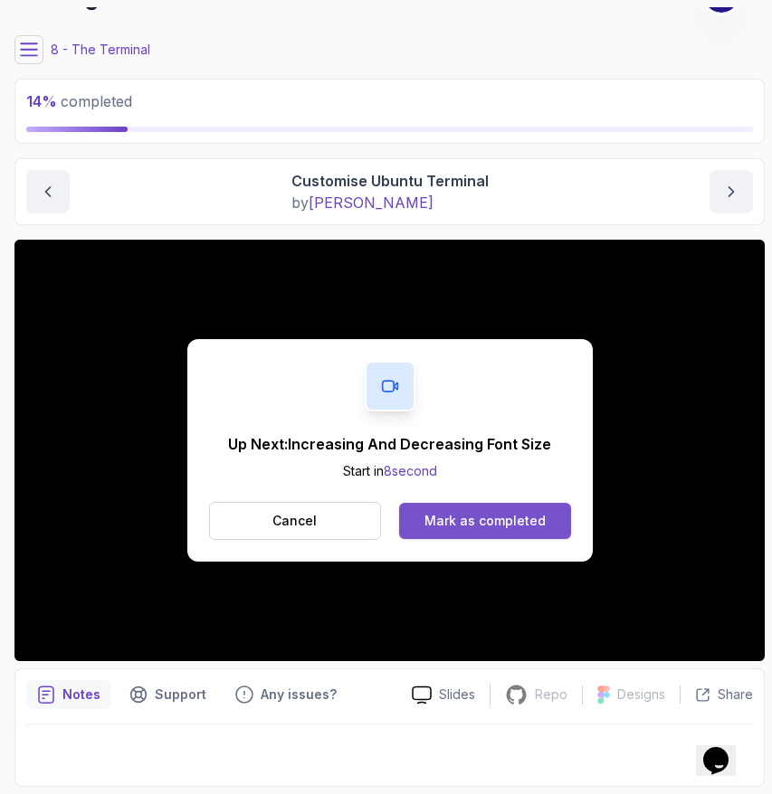
click at [479, 522] on div "Mark as completed" at bounding box center [484, 521] width 121 height 18
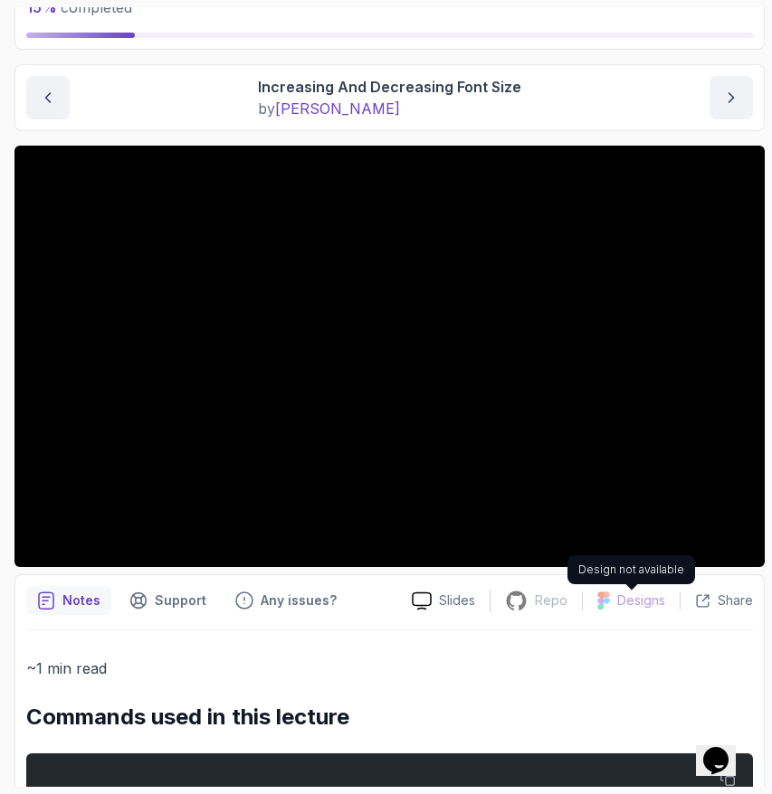
scroll to position [128, 0]
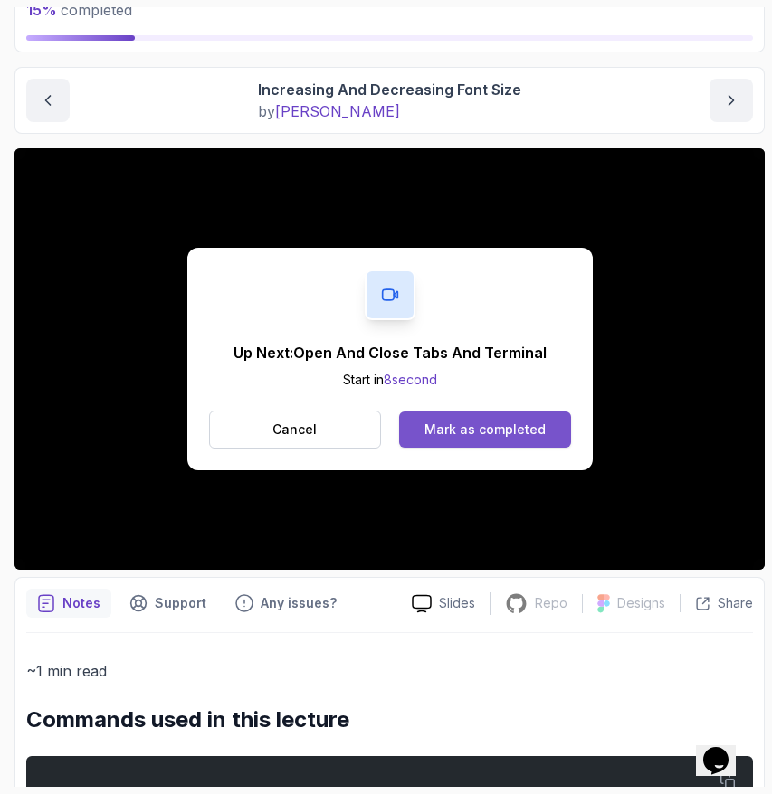
click at [477, 430] on div "Mark as completed" at bounding box center [484, 430] width 121 height 18
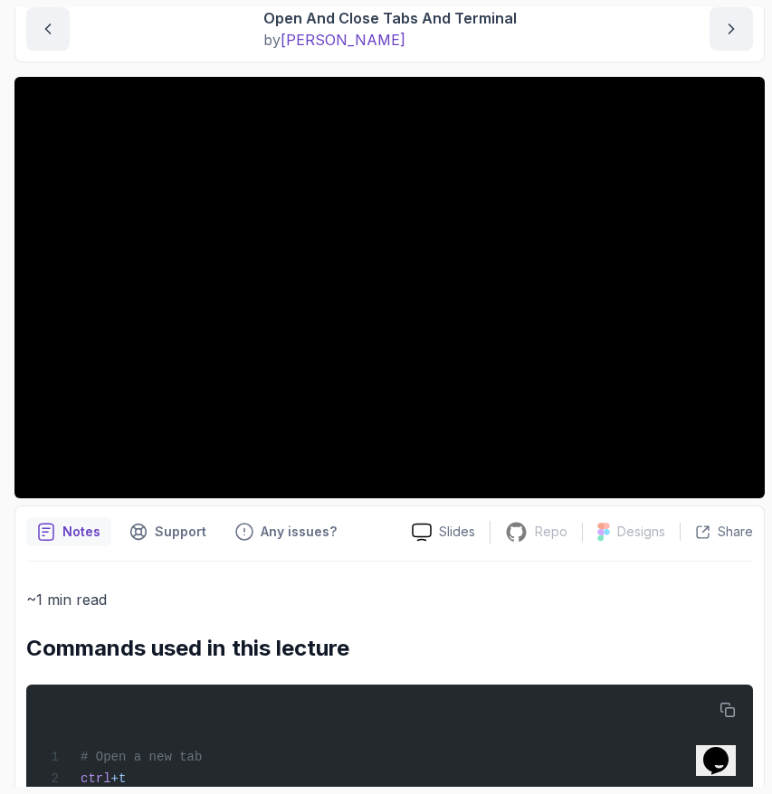
scroll to position [195, 0]
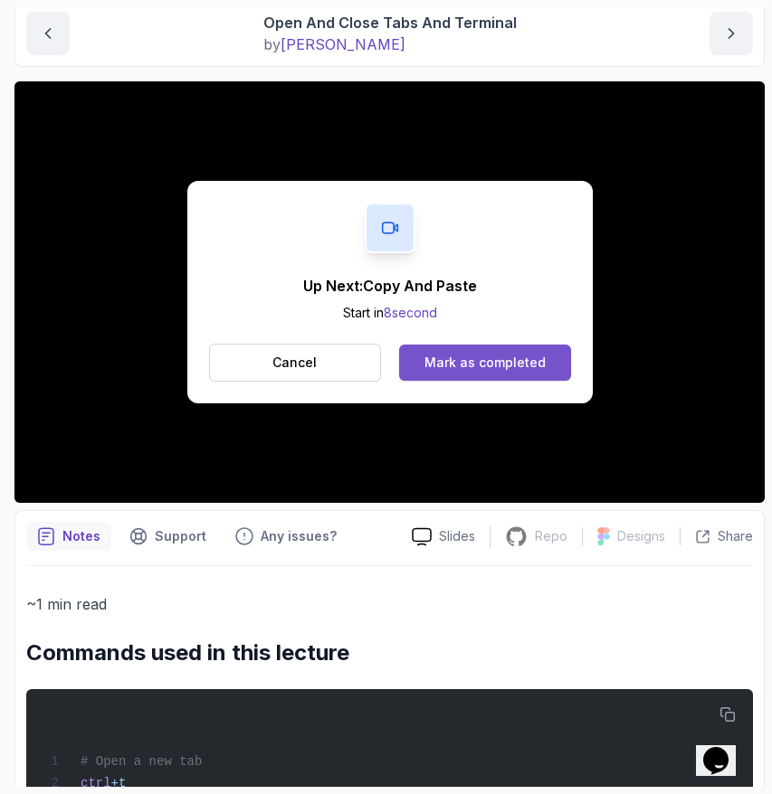
click at [466, 363] on div "Mark as completed" at bounding box center [484, 363] width 121 height 18
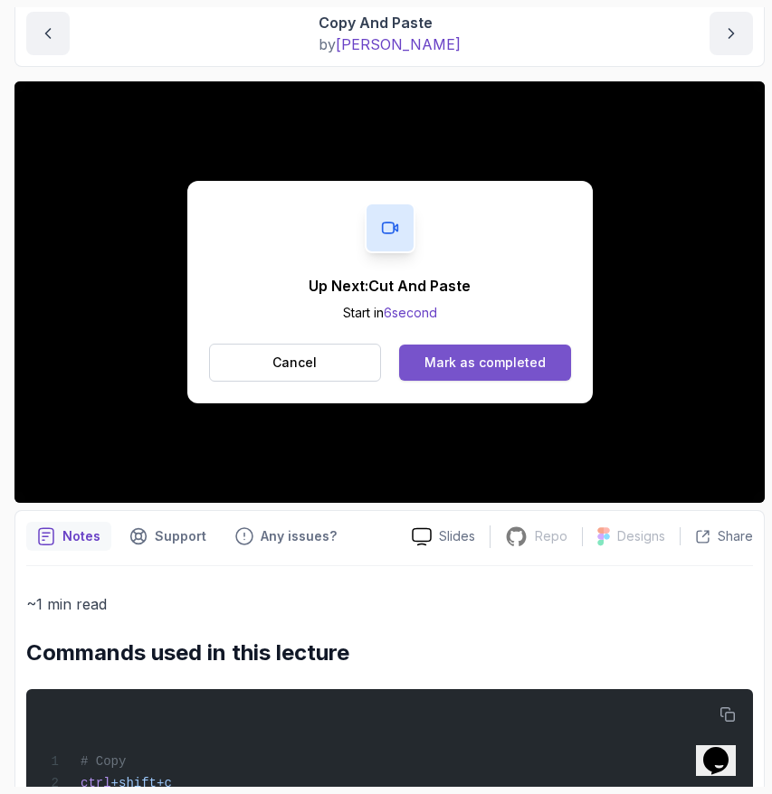
click at [480, 358] on div "Mark as completed" at bounding box center [484, 363] width 121 height 18
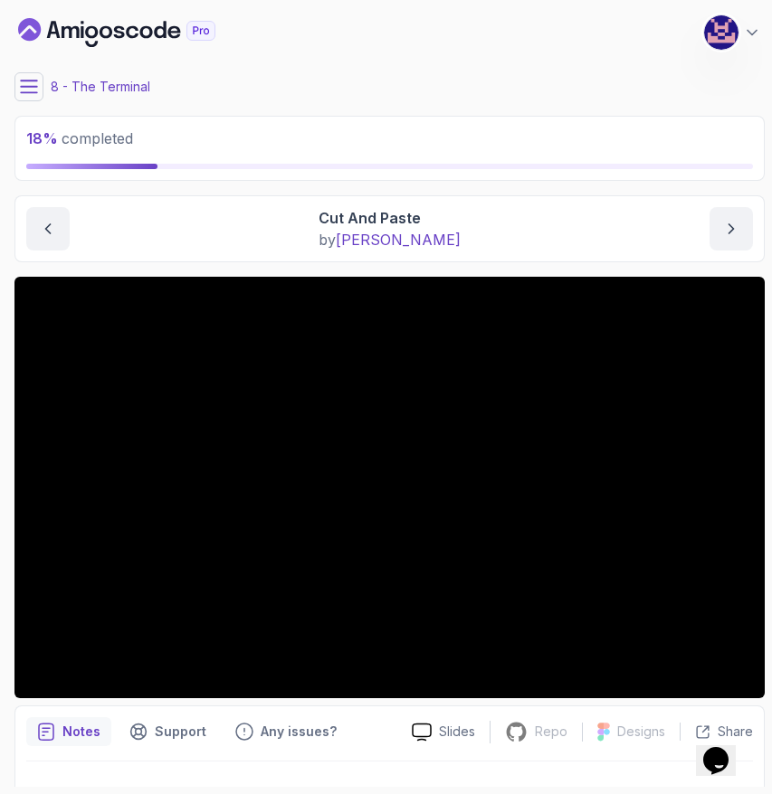
click at [25, 89] on icon at bounding box center [29, 87] width 18 height 18
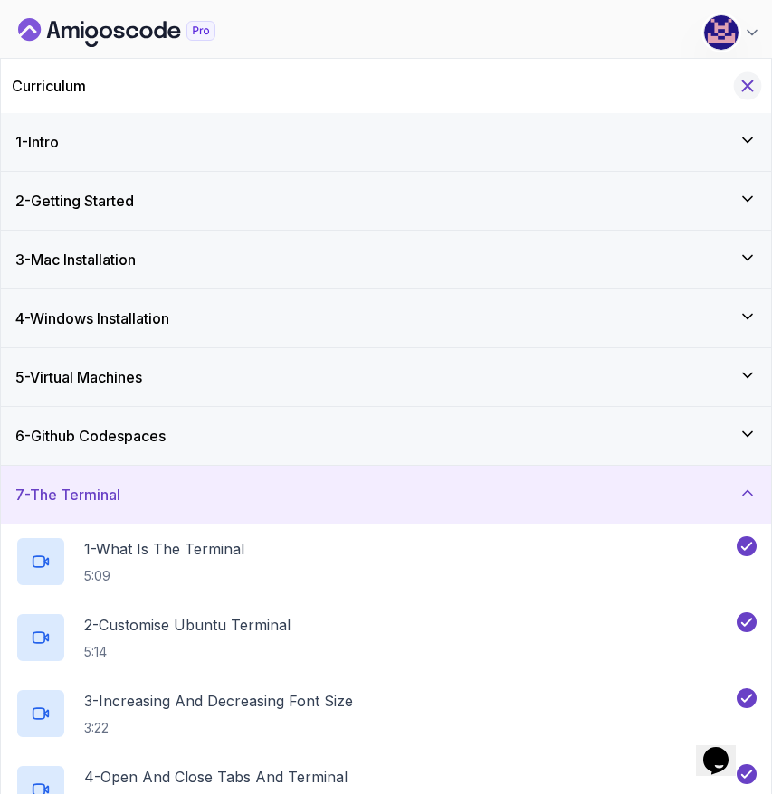
click at [743, 87] on icon "Hide Curriculum for mobile" at bounding box center [747, 86] width 20 height 20
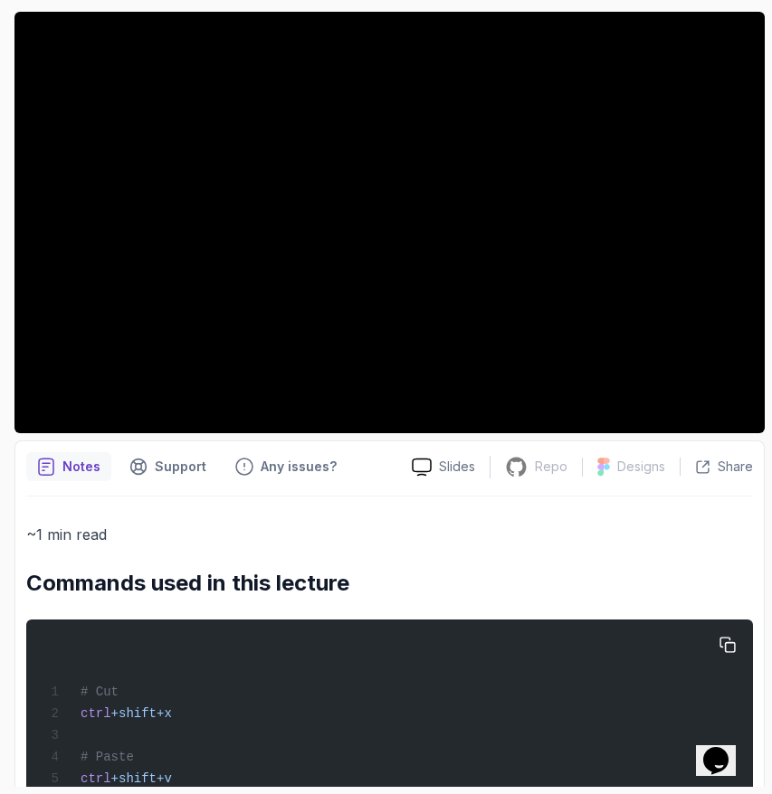
scroll to position [324, 0]
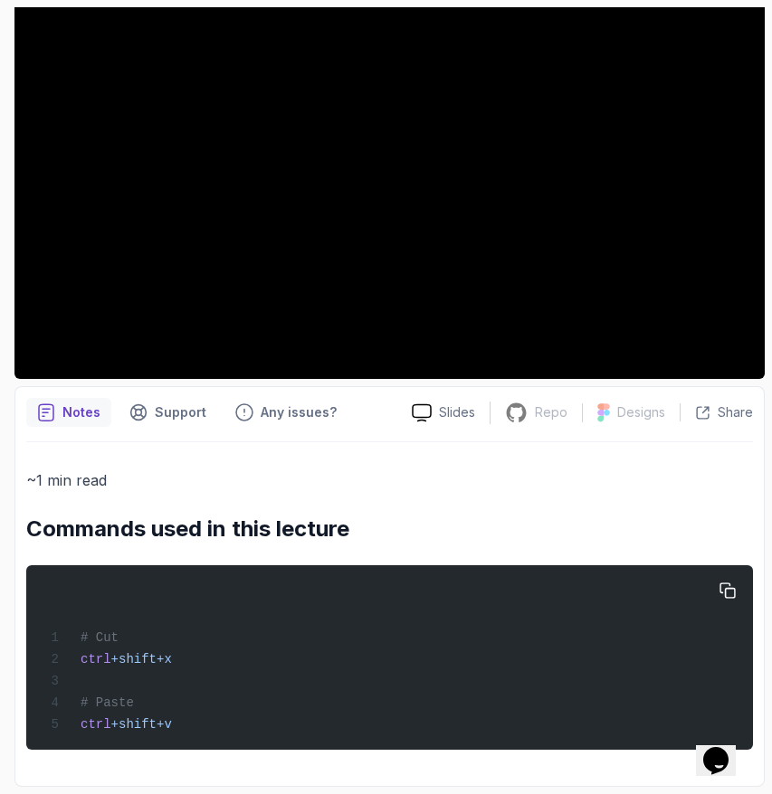
click at [317, 607] on div "# Cut ctrl + shift + x # Paste ctrl + shift + v" at bounding box center [389, 657] width 697 height 163
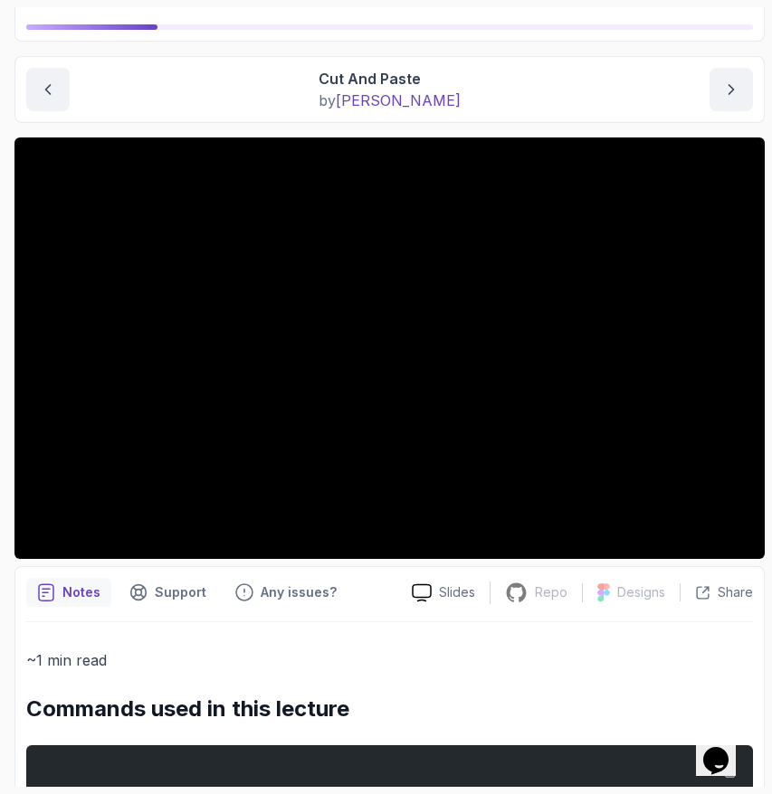
scroll to position [0, 0]
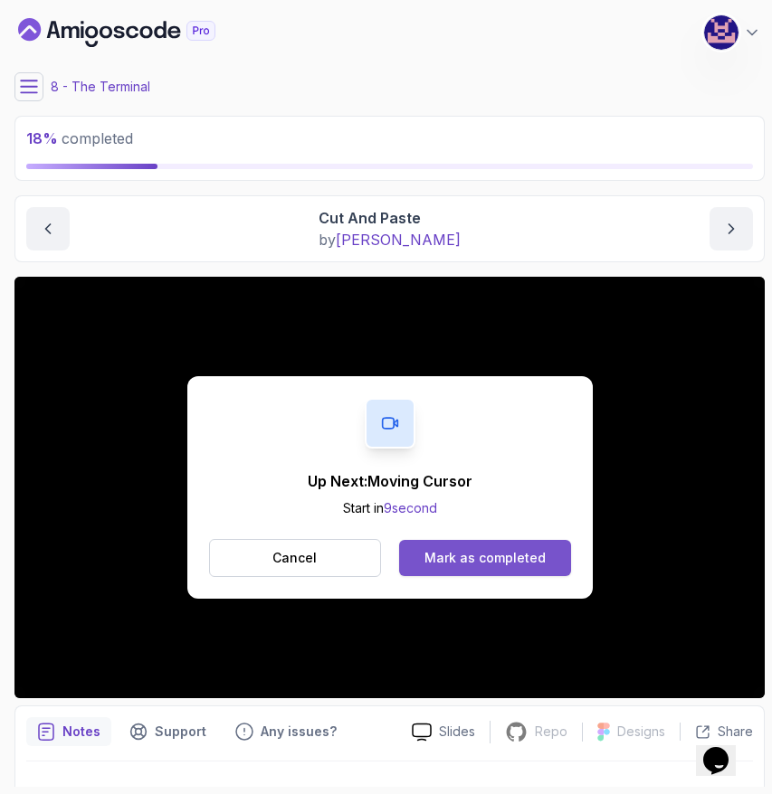
click at [496, 555] on div "Mark as completed" at bounding box center [484, 558] width 121 height 18
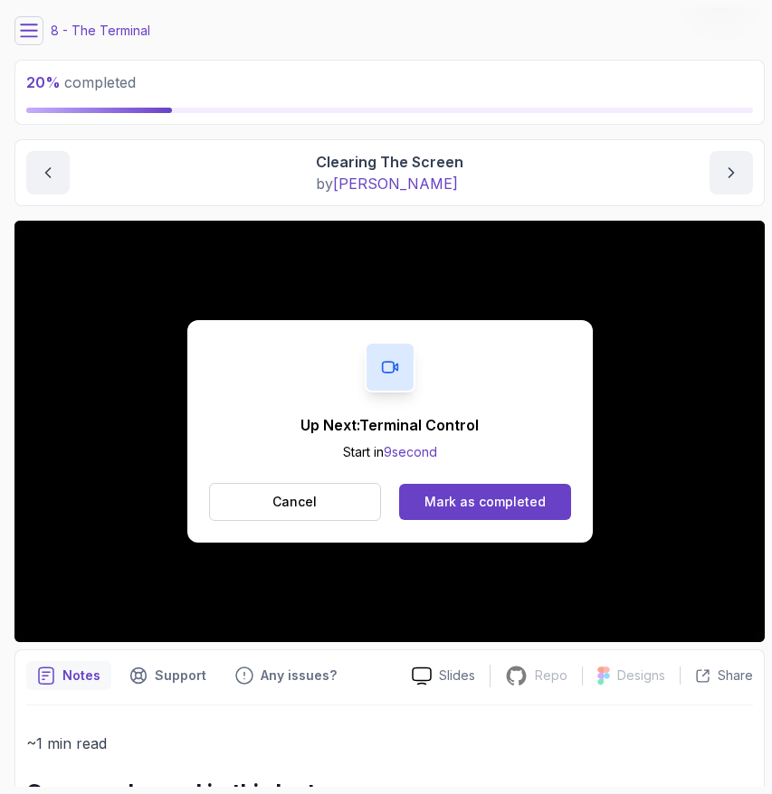
scroll to position [35, 0]
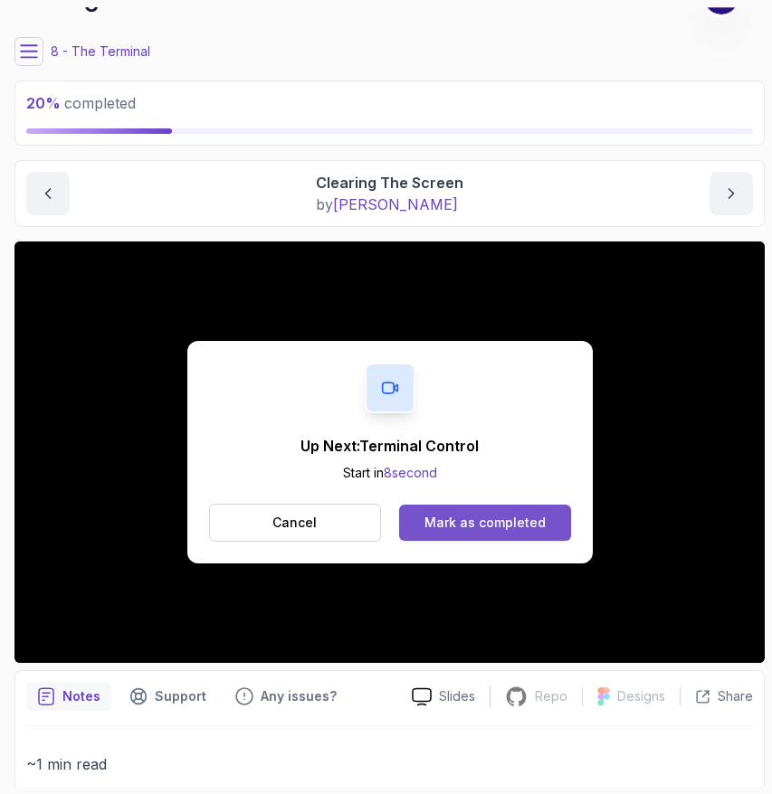
click at [467, 517] on div "Mark as completed" at bounding box center [484, 523] width 121 height 18
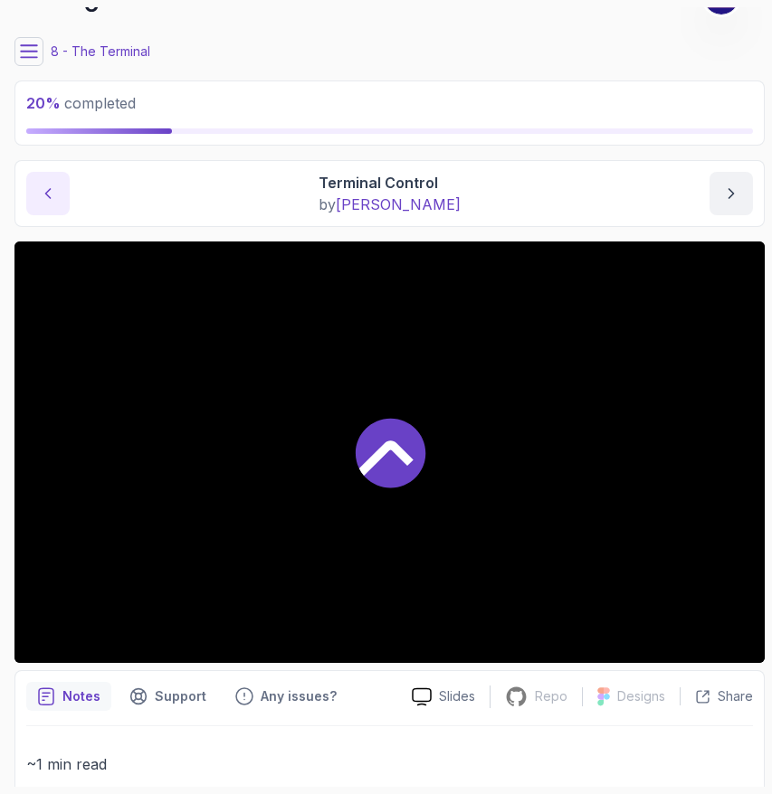
click at [45, 189] on icon "previous content" at bounding box center [48, 194] width 18 height 18
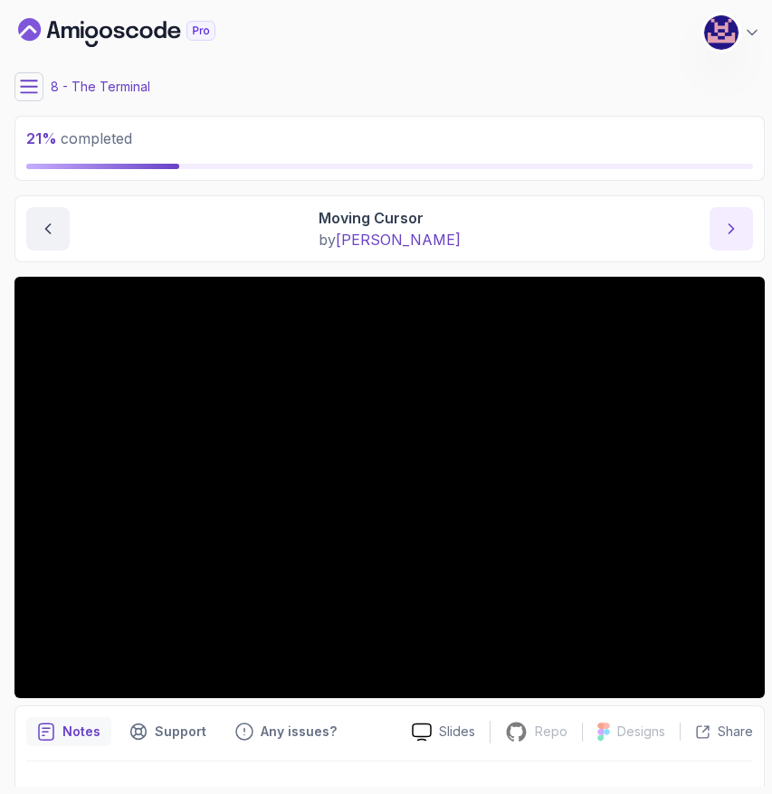
click at [736, 229] on icon "next content" at bounding box center [731, 229] width 18 height 18
click at [736, 230] on icon "next content" at bounding box center [731, 229] width 18 height 18
click at [33, 84] on icon at bounding box center [29, 87] width 18 height 18
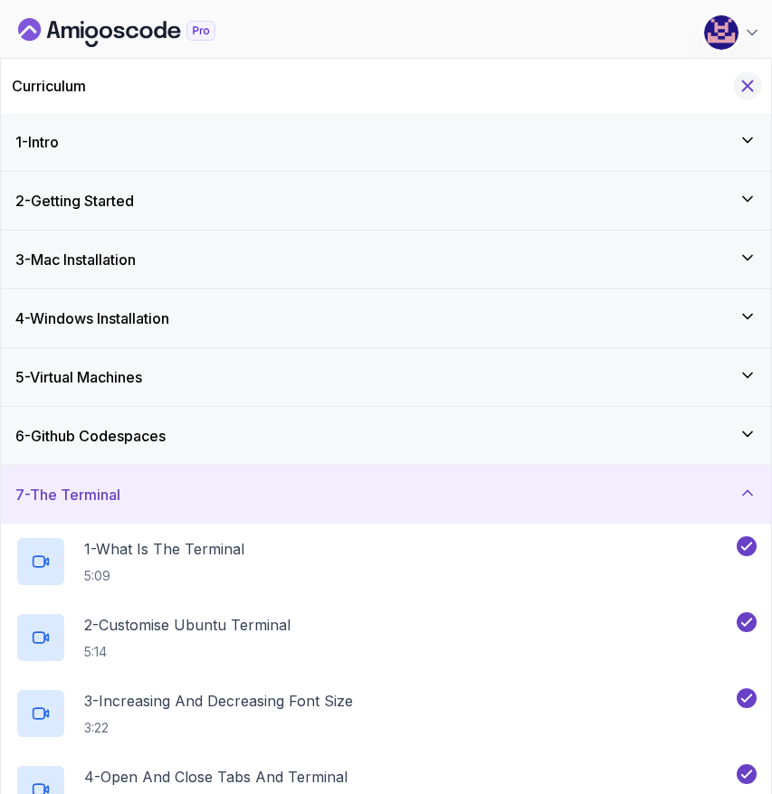
click at [744, 83] on icon "Hide Curriculum for mobile" at bounding box center [748, 86] width 10 height 10
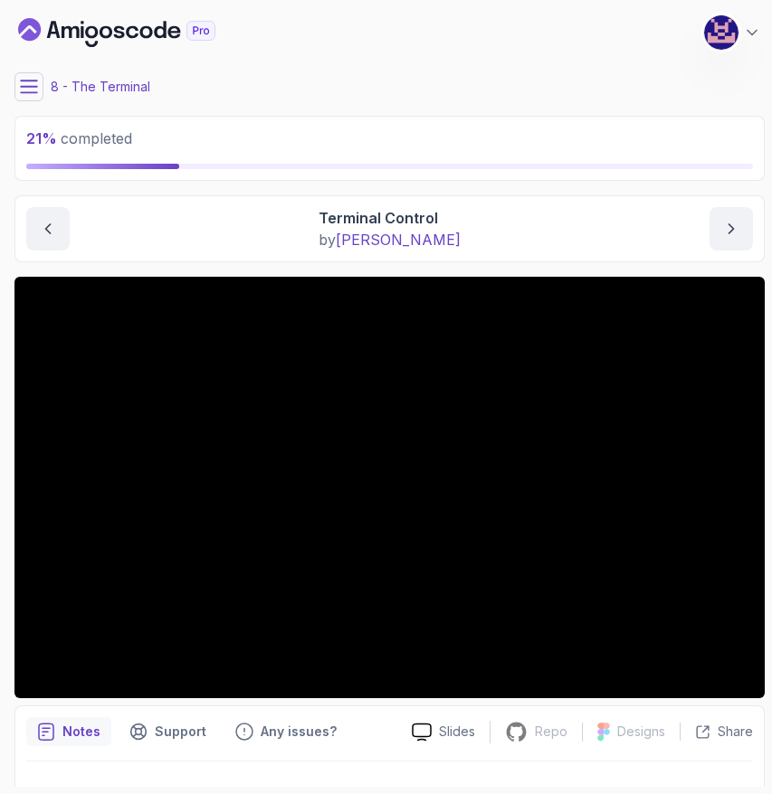
click at [32, 86] on icon at bounding box center [29, 87] width 16 height 12
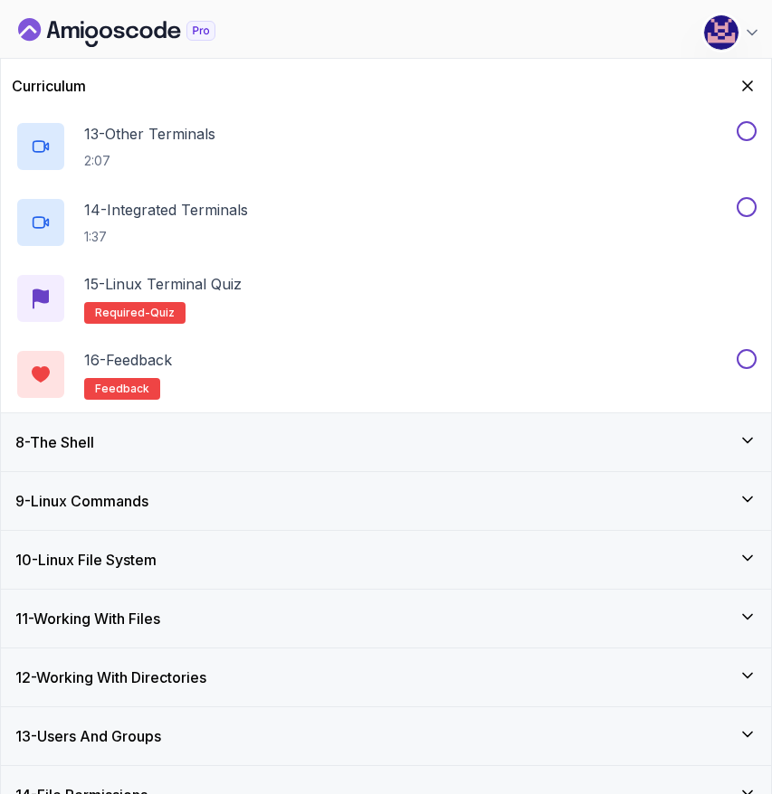
scroll to position [1313, 0]
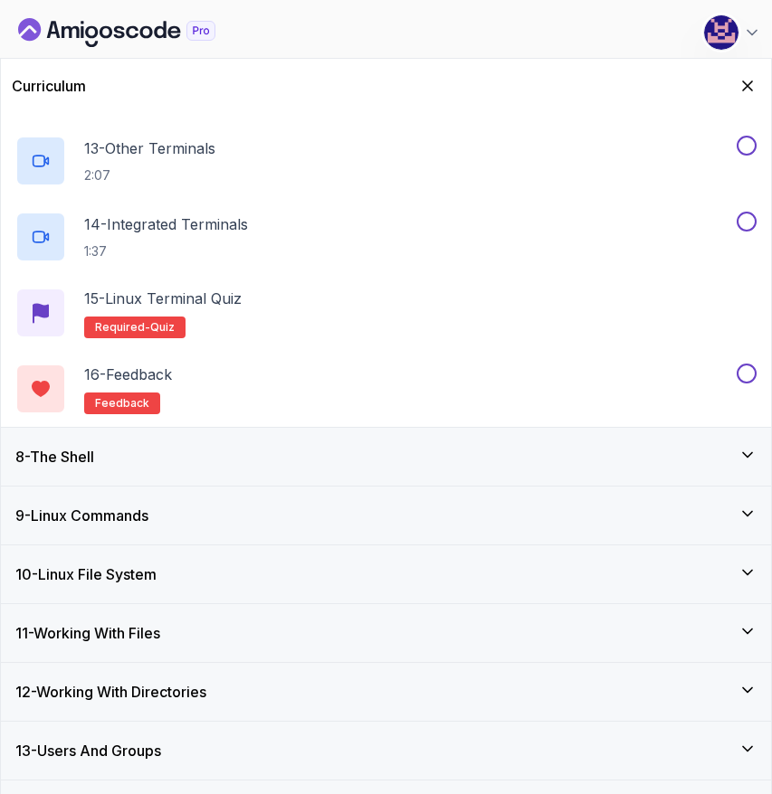
click at [161, 451] on div "8 - The Shell" at bounding box center [385, 457] width 741 height 22
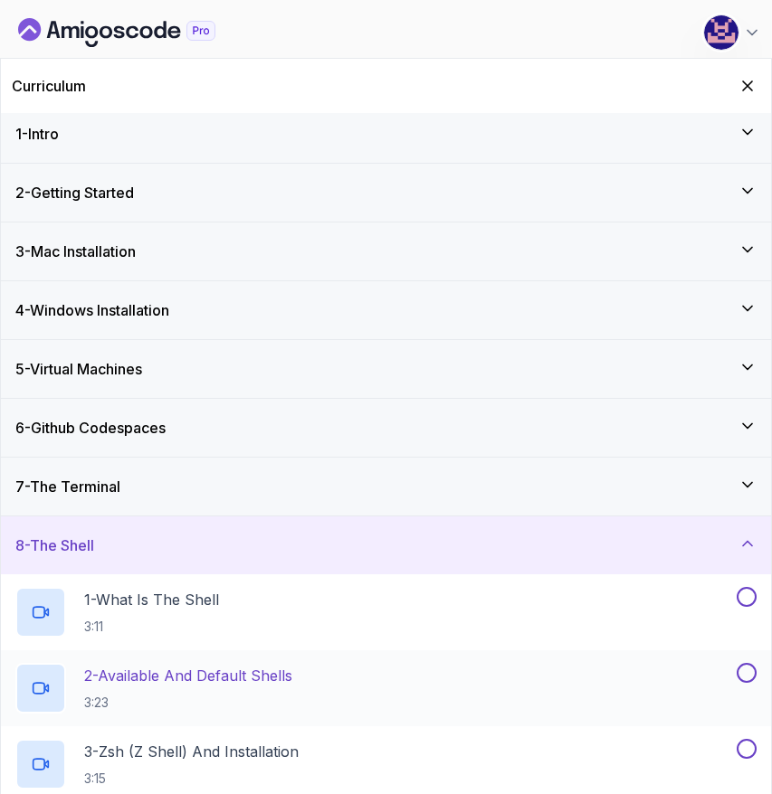
scroll to position [1, 0]
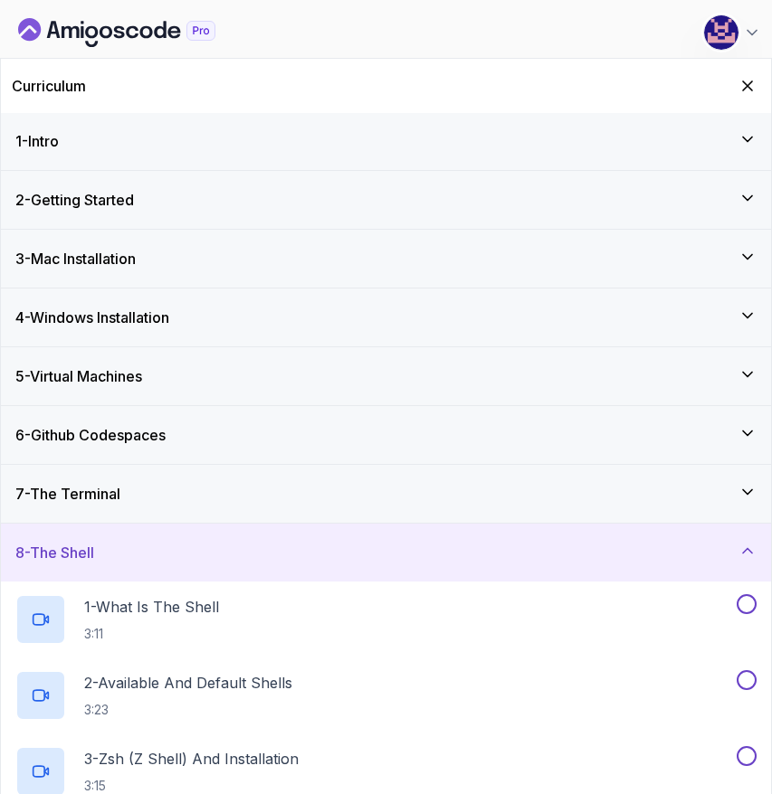
click at [124, 441] on h3 "6 - Github Codespaces" at bounding box center [90, 435] width 150 height 22
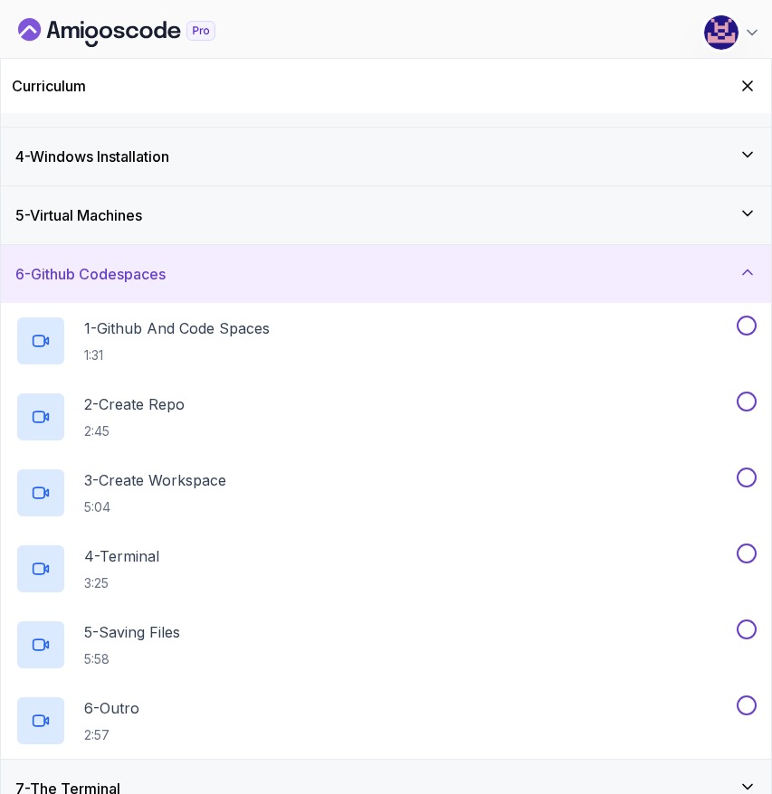
scroll to position [124, 0]
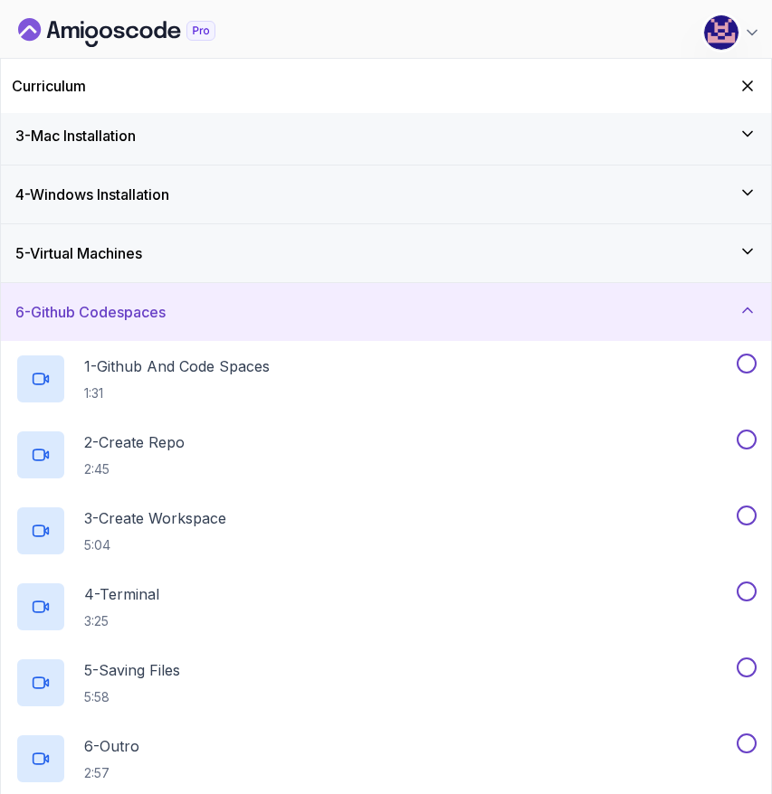
click at [109, 297] on div "6 - Github Codespaces" at bounding box center [386, 312] width 770 height 58
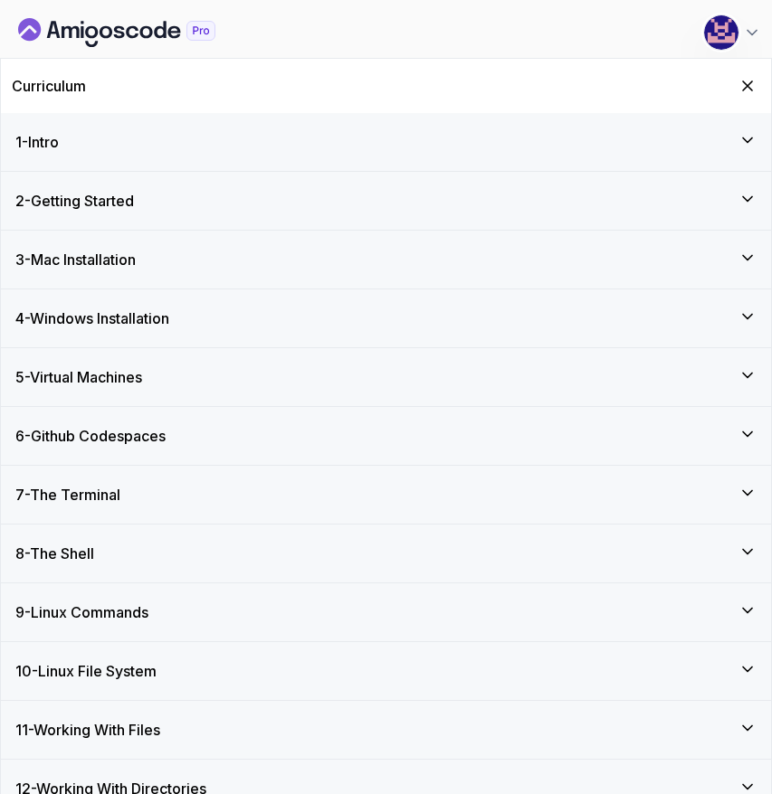
scroll to position [143, 0]
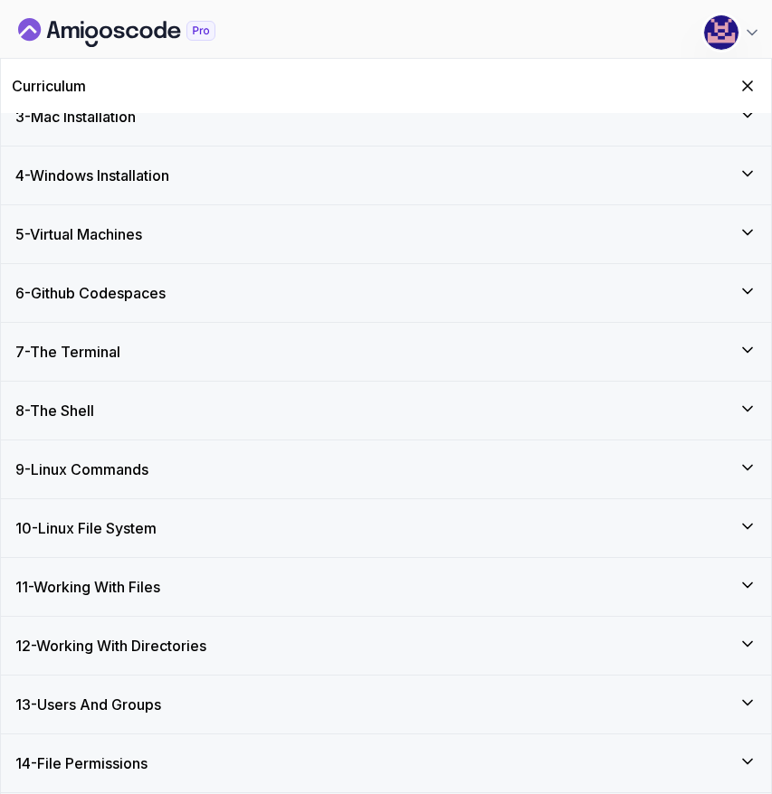
click at [119, 465] on h3 "9 - Linux Commands" at bounding box center [81, 470] width 133 height 22
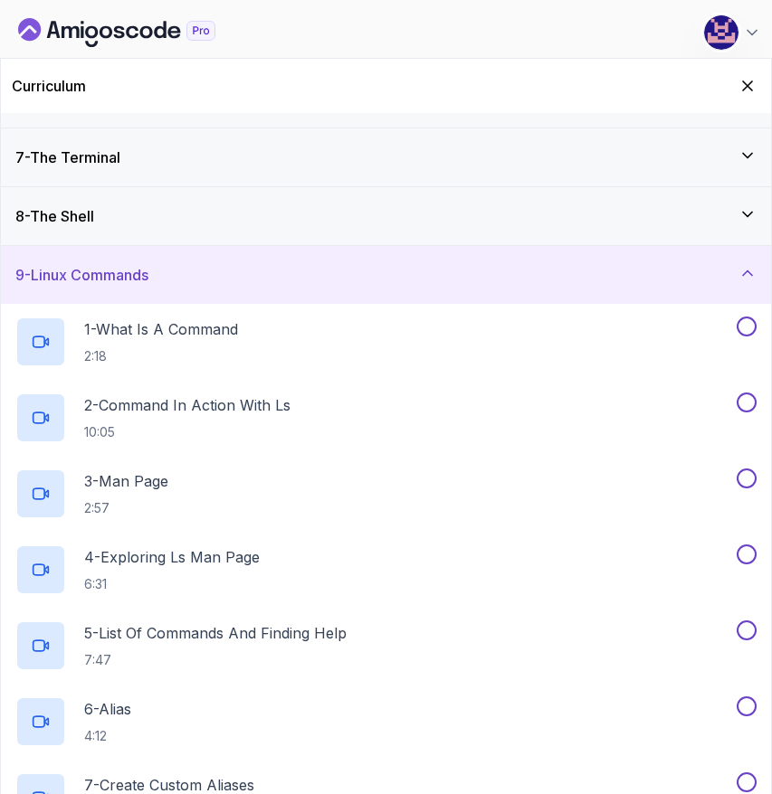
scroll to position [223, 0]
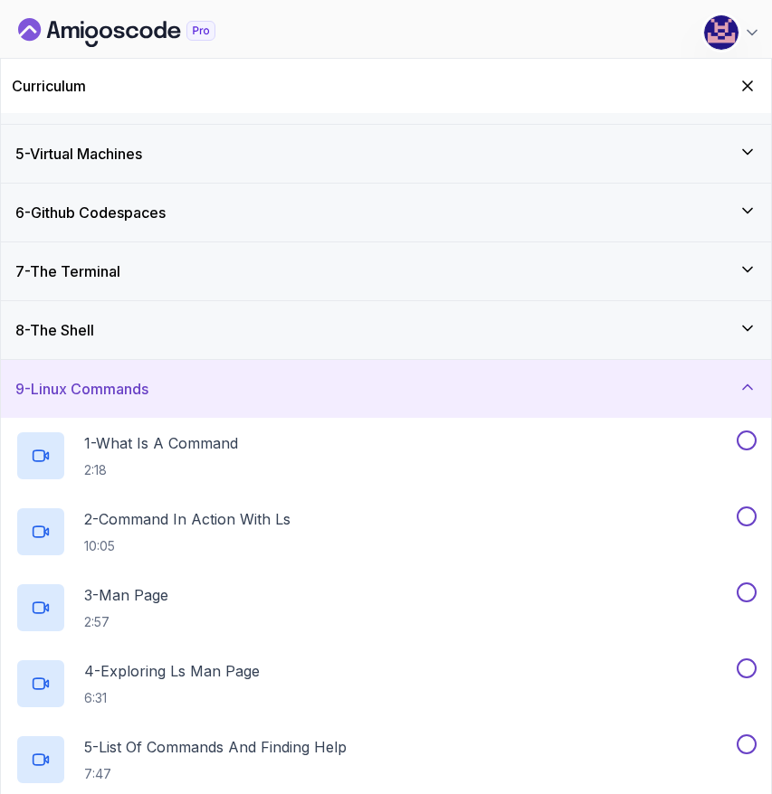
click at [94, 274] on h3 "7 - The Terminal" at bounding box center [67, 272] width 105 height 22
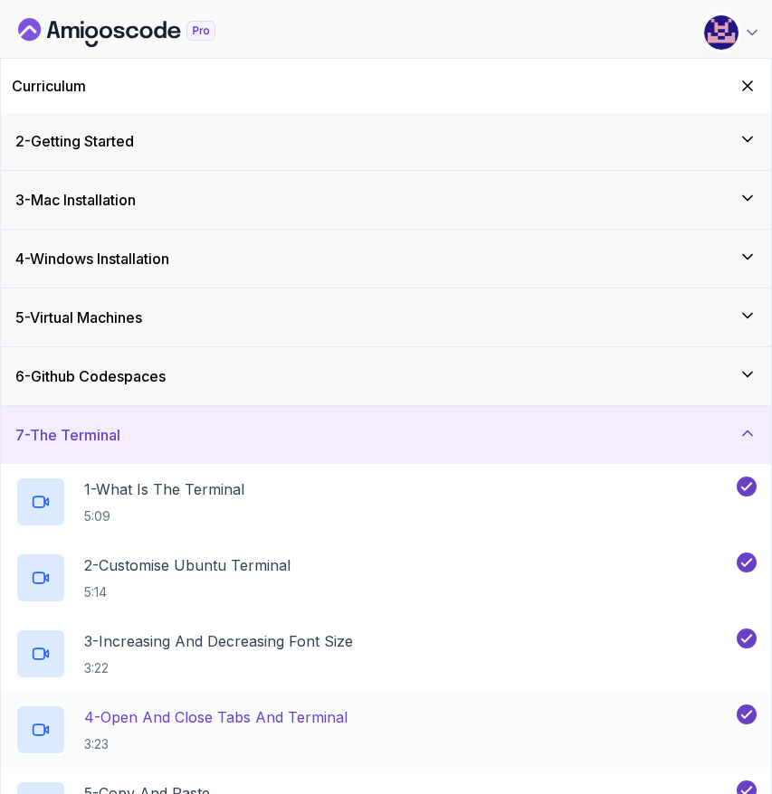
scroll to position [0, 0]
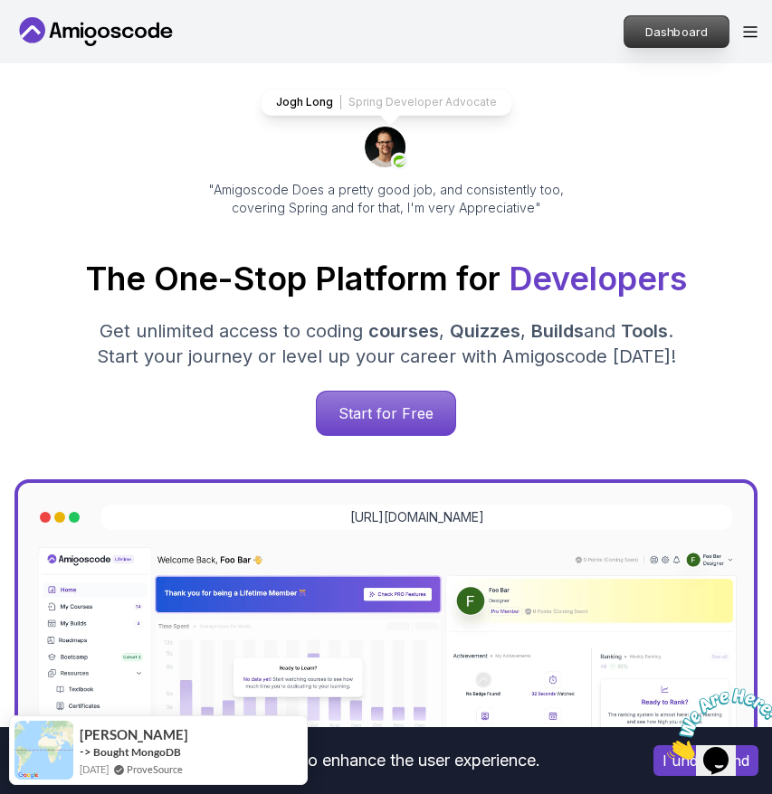
click at [663, 32] on p "Dashboard" at bounding box center [676, 31] width 104 height 31
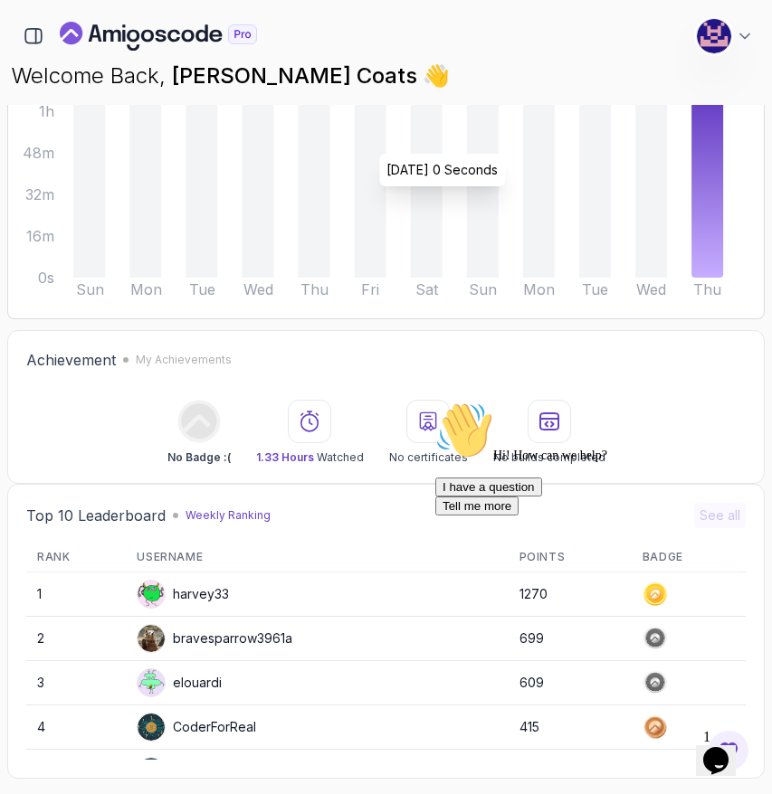
scroll to position [235, 0]
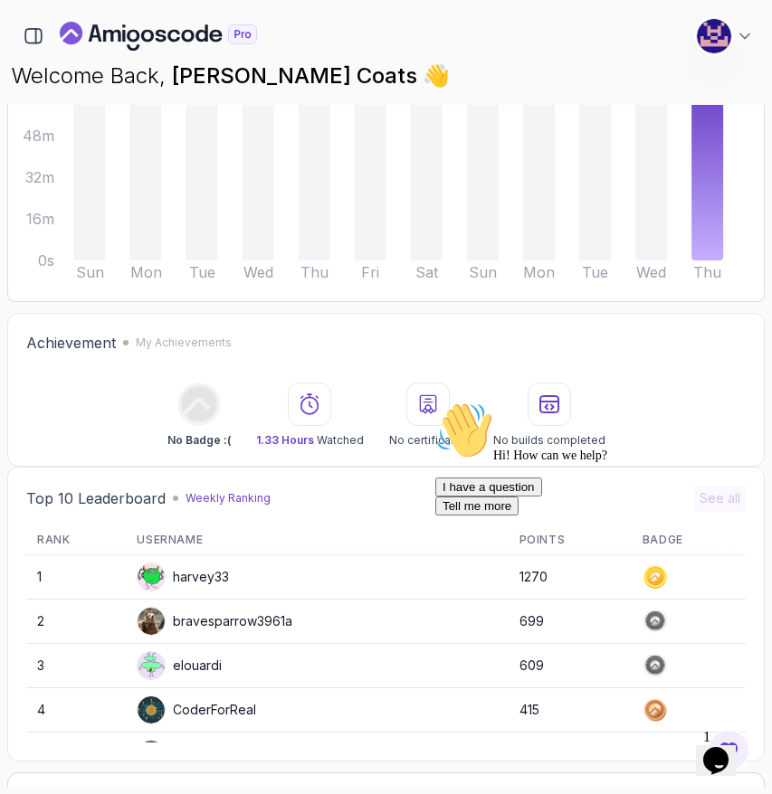
click at [435, 402] on icon "Chat attention grabber" at bounding box center [435, 402] width 0 height 0
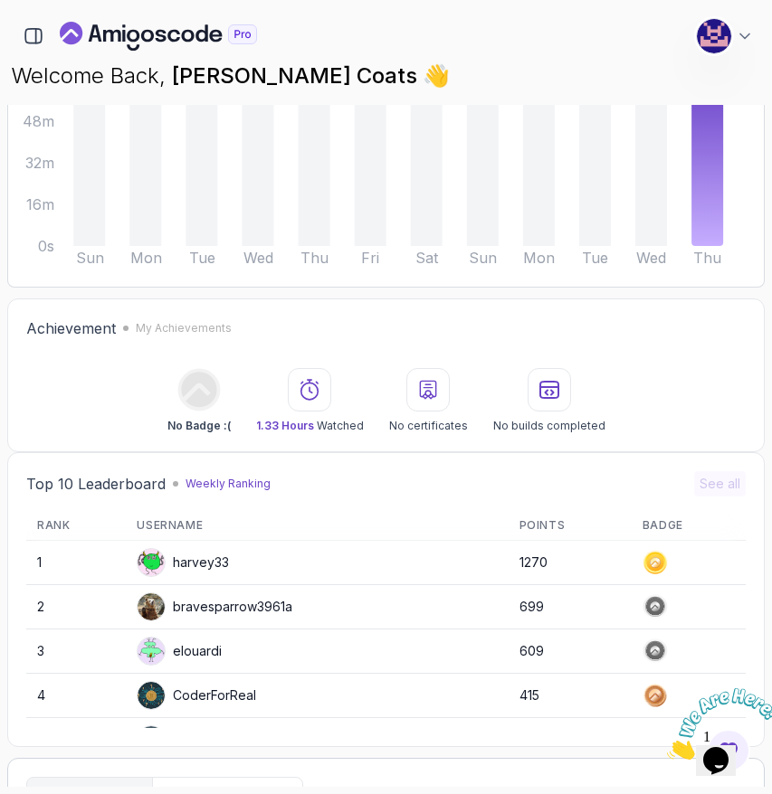
scroll to position [0, 0]
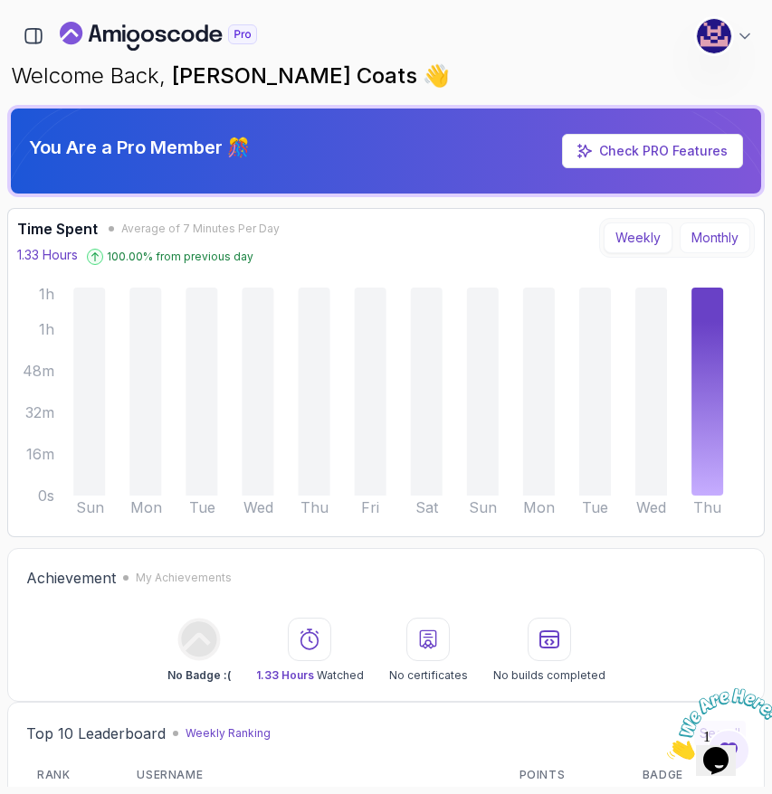
click at [709, 238] on button "Monthly" at bounding box center [714, 238] width 71 height 31
click at [621, 233] on button "Weekly" at bounding box center [637, 238] width 69 height 31
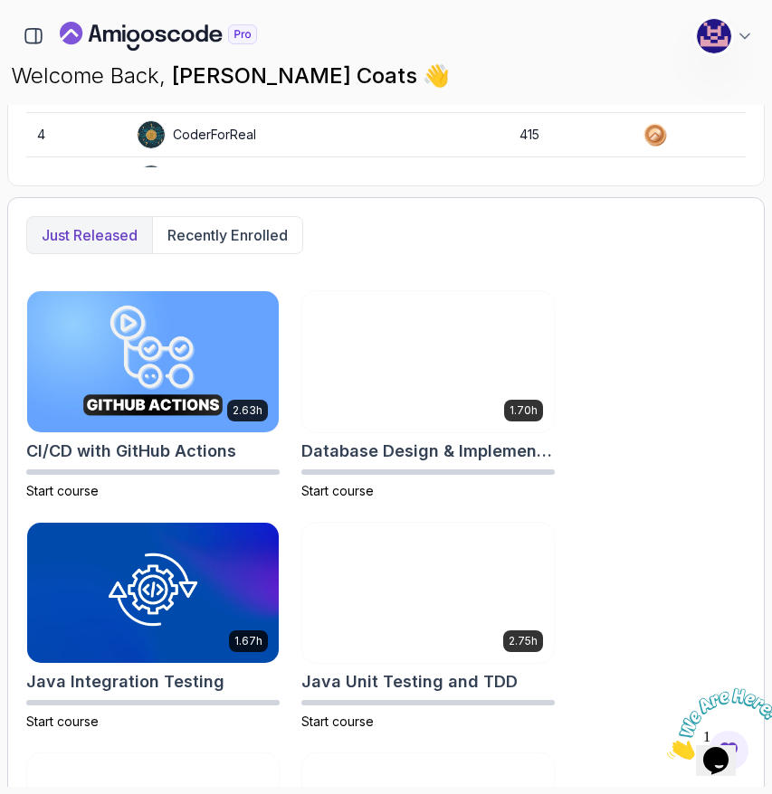
scroll to position [811, 0]
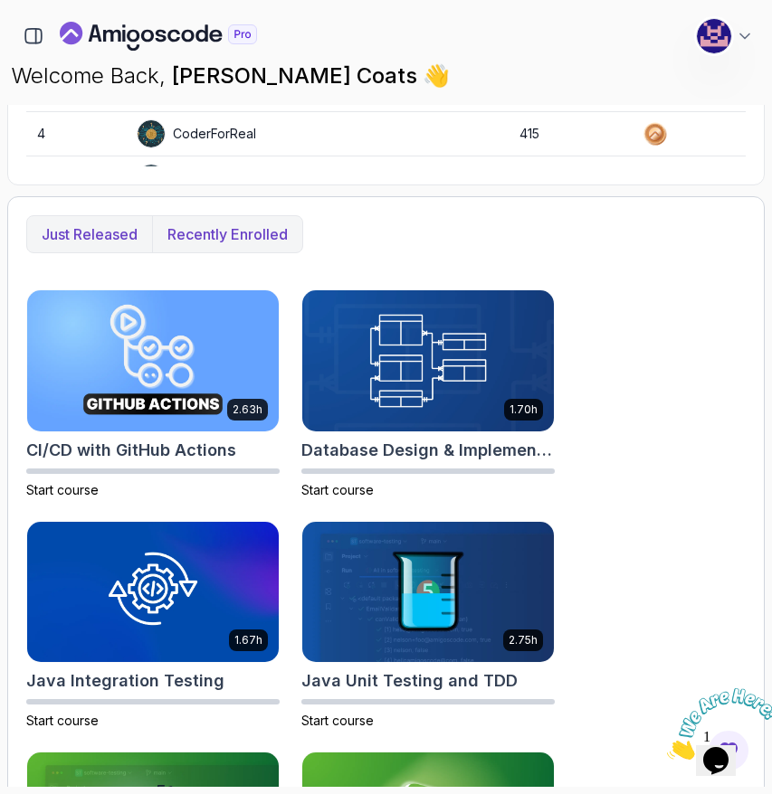
click at [229, 235] on p "Recently enrolled" at bounding box center [227, 234] width 120 height 22
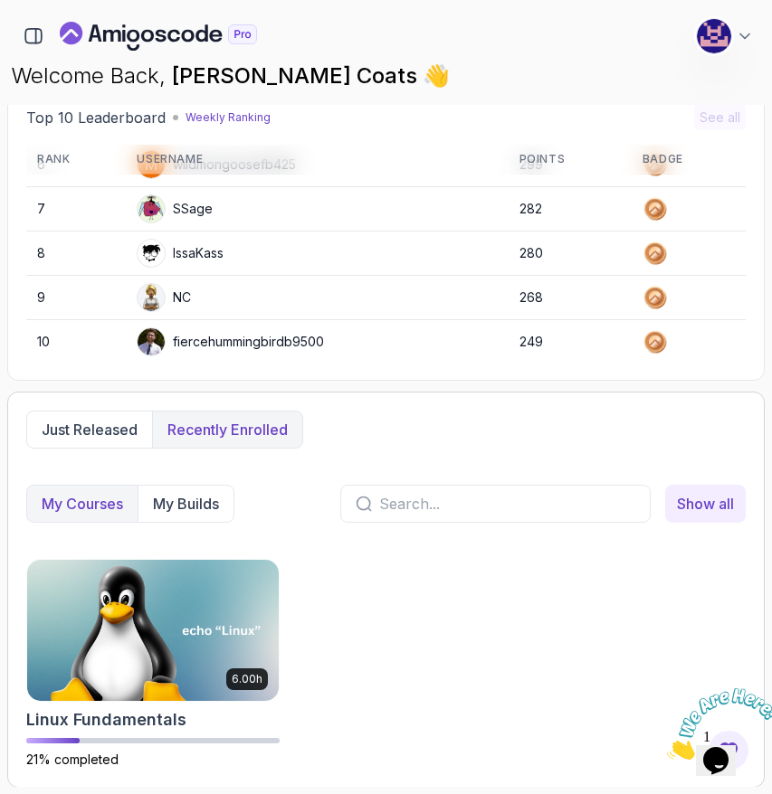
scroll to position [0, 0]
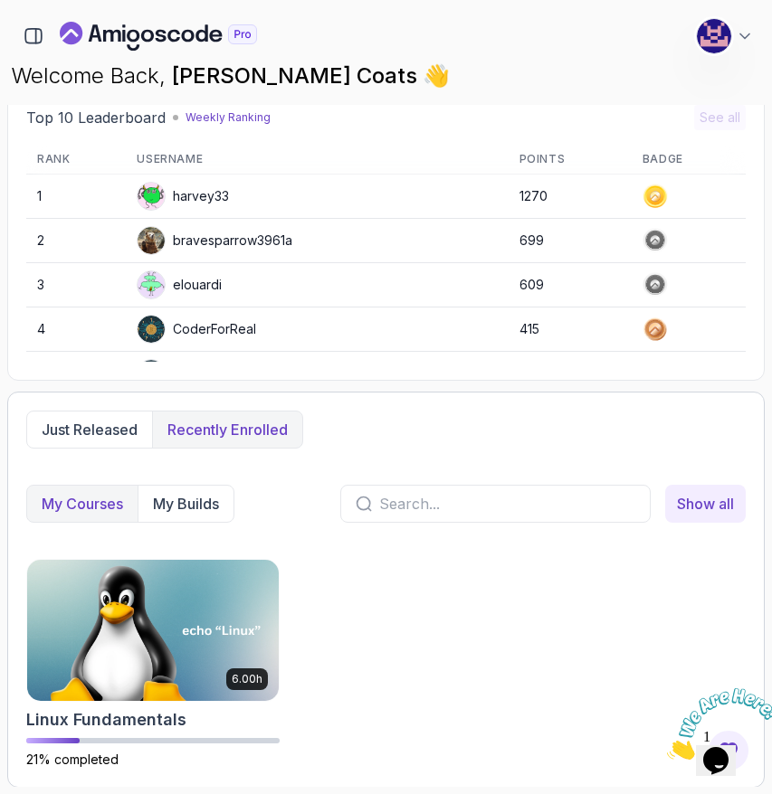
click at [667, 747] on icon "Close" at bounding box center [667, 754] width 0 height 15
